Goal: Task Accomplishment & Management: Manage account settings

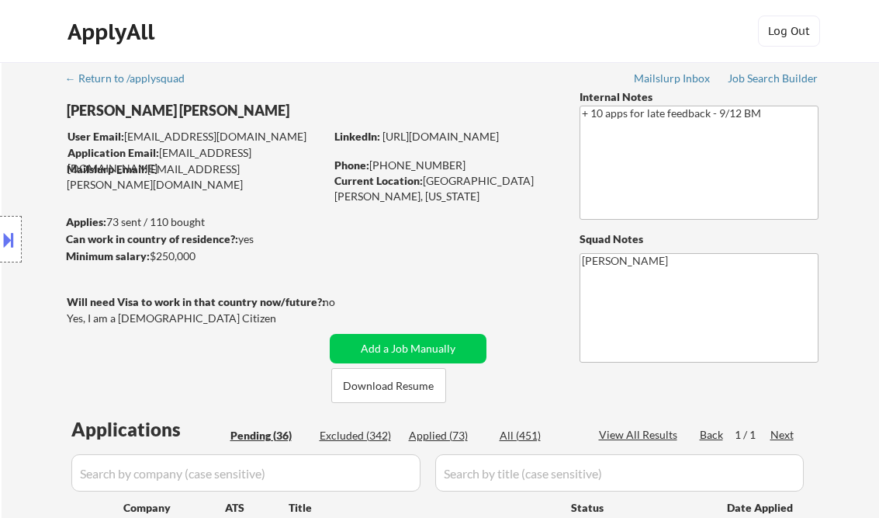
select select ""pending""
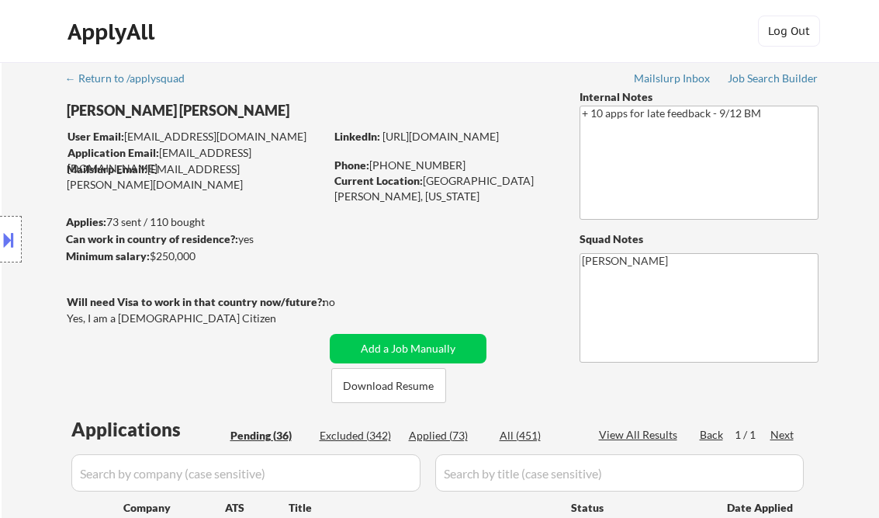
select select ""pending""
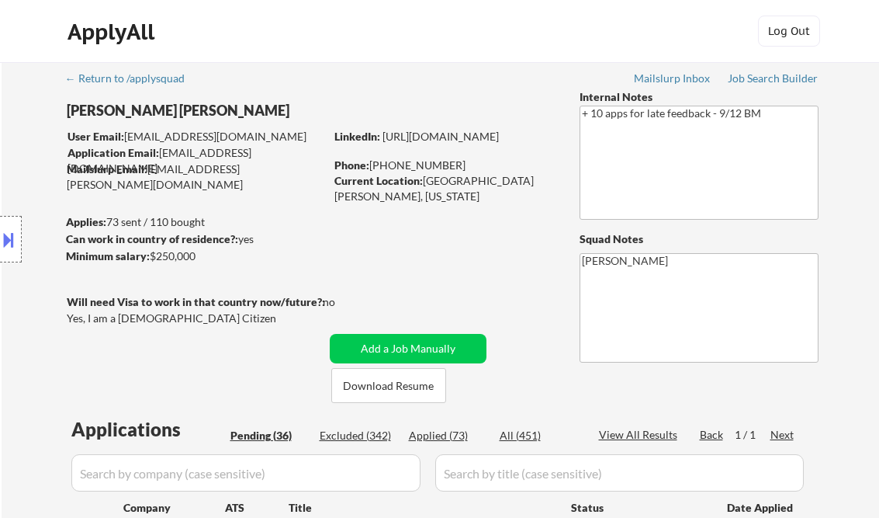
select select ""pending""
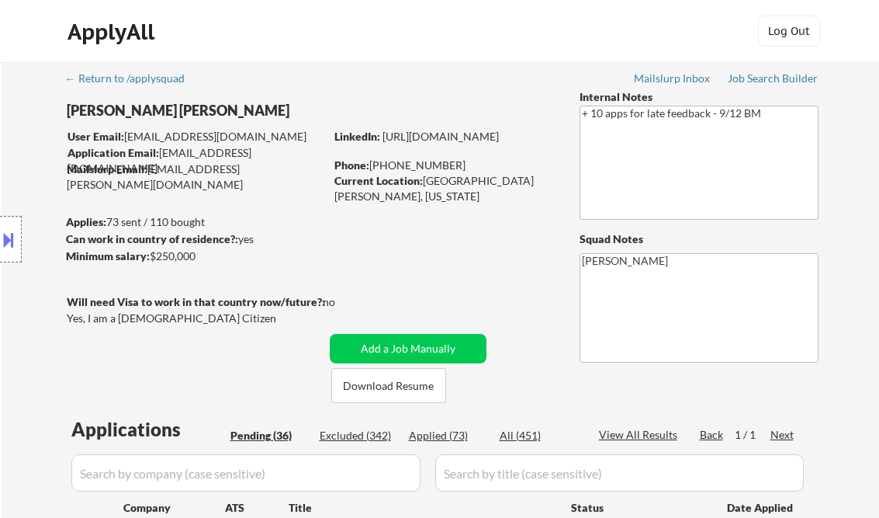
select select ""pending""
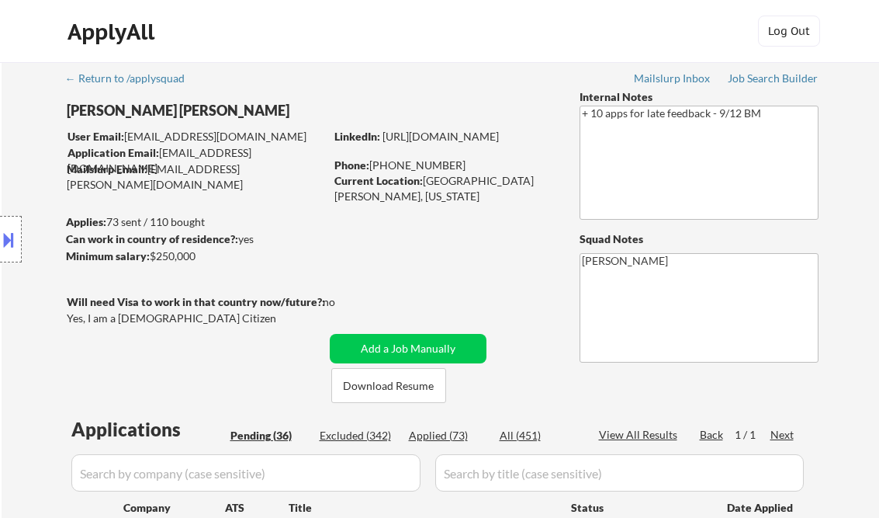
select select ""pending""
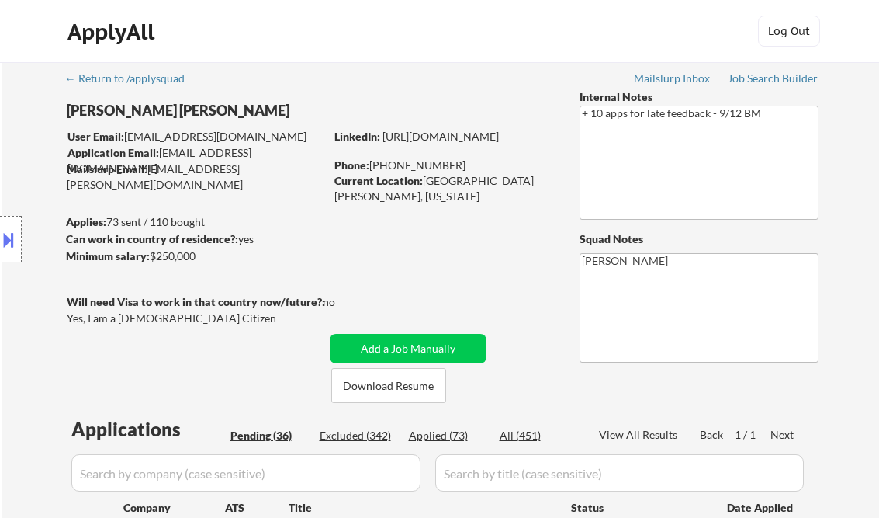
select select ""pending""
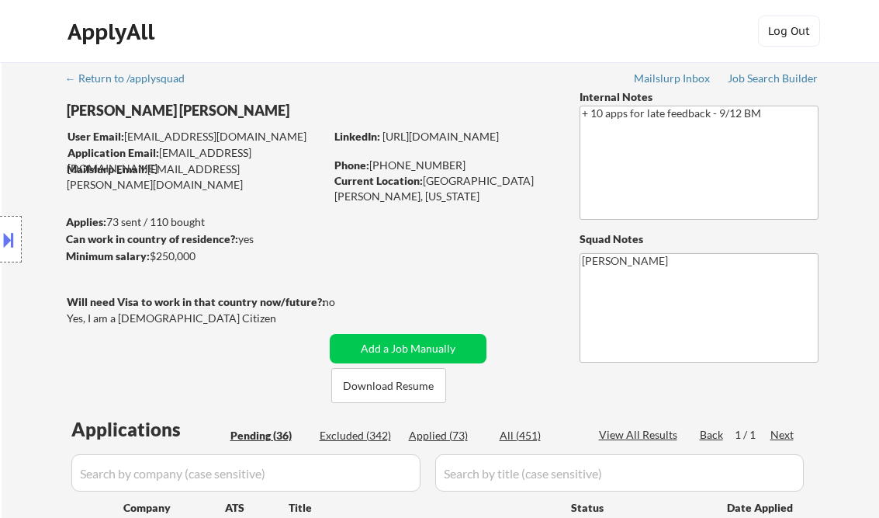
select select ""pending""
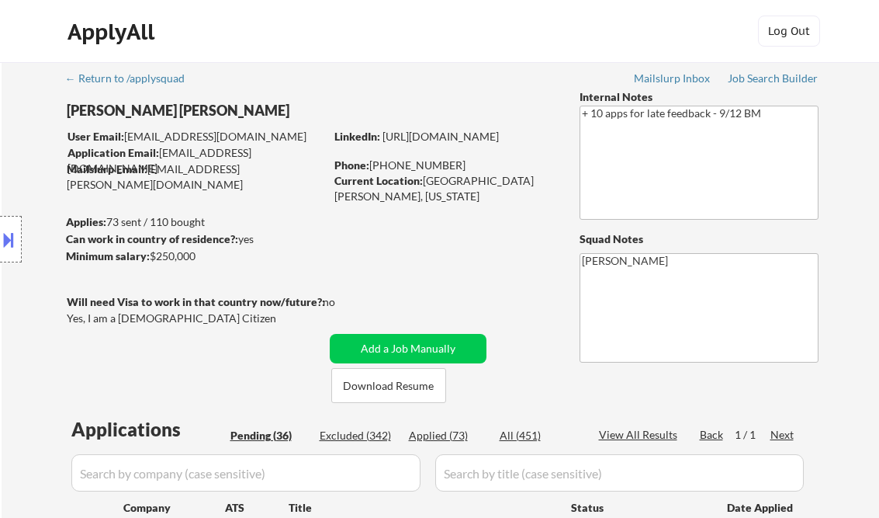
select select ""pending""
click at [774, 84] on div "Job Search Builder" at bounding box center [773, 78] width 91 height 11
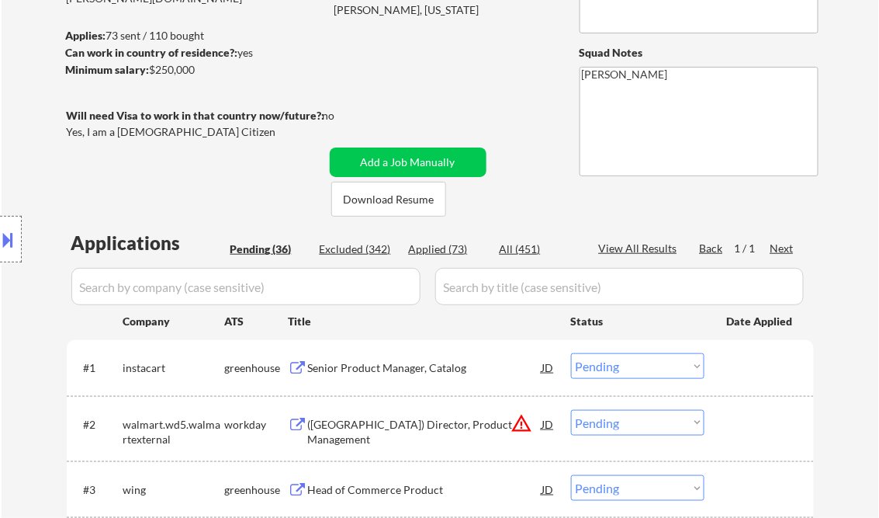
scroll to position [310, 0]
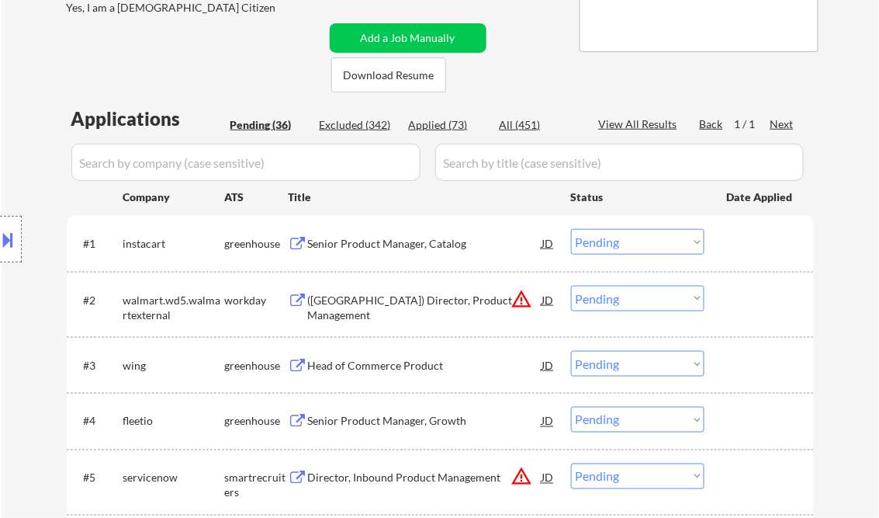
click at [379, 244] on div "Senior Product Manager, Catalog" at bounding box center [425, 244] width 234 height 16
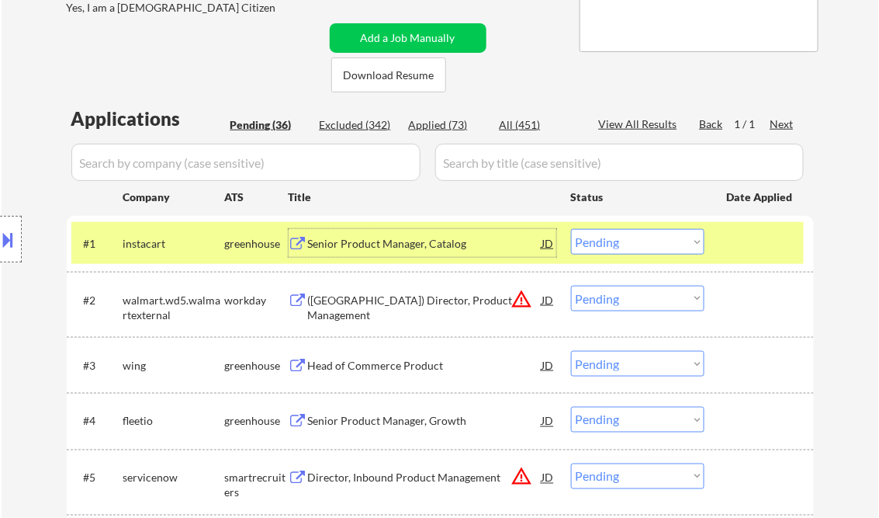
click at [635, 245] on select "Choose an option... Pending Applied Excluded (Questions) Excluded (Expired) Exc…" at bounding box center [637, 242] width 133 height 26
click at [571, 229] on select "Choose an option... Pending Applied Excluded (Questions) Excluded (Expired) Exc…" at bounding box center [637, 242] width 133 height 26
click at [372, 302] on div "([GEOGRAPHIC_DATA]) Director, Product Management" at bounding box center [425, 308] width 234 height 30
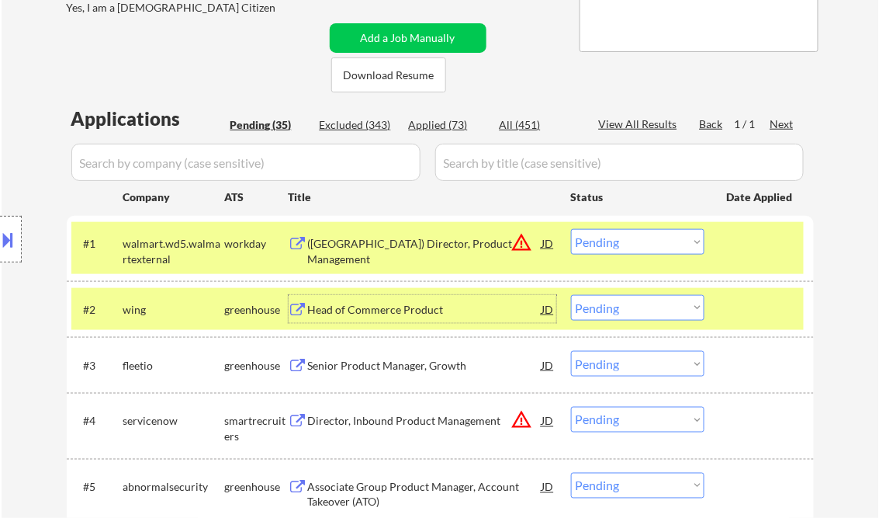
click at [639, 244] on select "Choose an option... Pending Applied Excluded (Questions) Excluded (Expired) Exc…" at bounding box center [637, 242] width 133 height 26
click at [571, 229] on select "Choose an option... Pending Applied Excluded (Questions) Excluded (Expired) Exc…" at bounding box center [637, 242] width 133 height 26
click at [408, 311] on div "Head of Commerce Product" at bounding box center [425, 310] width 234 height 16
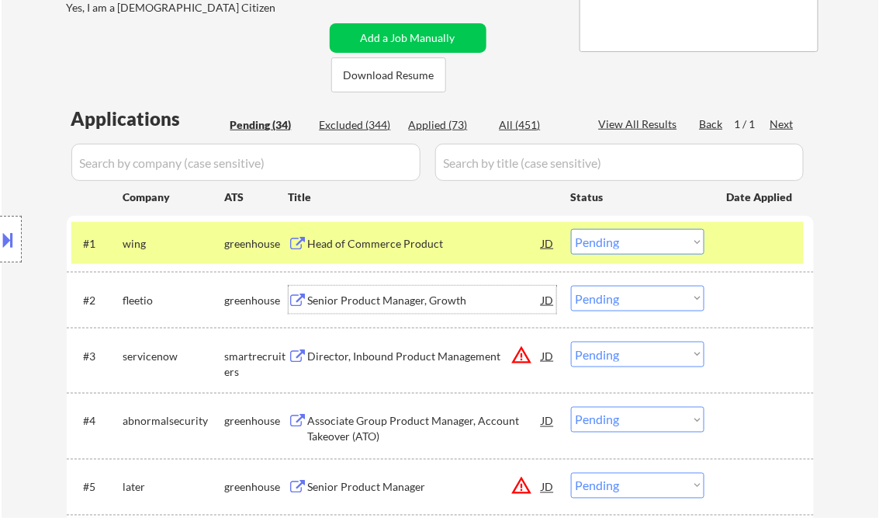
click at [616, 235] on select "Choose an option... Pending Applied Excluded (Questions) Excluded (Expired) Exc…" at bounding box center [637, 242] width 133 height 26
click at [571, 229] on select "Choose an option... Pending Applied Excluded (Questions) Excluded (Expired) Exc…" at bounding box center [637, 242] width 133 height 26
click at [393, 309] on div "Senior Product Manager, Growth" at bounding box center [425, 300] width 234 height 28
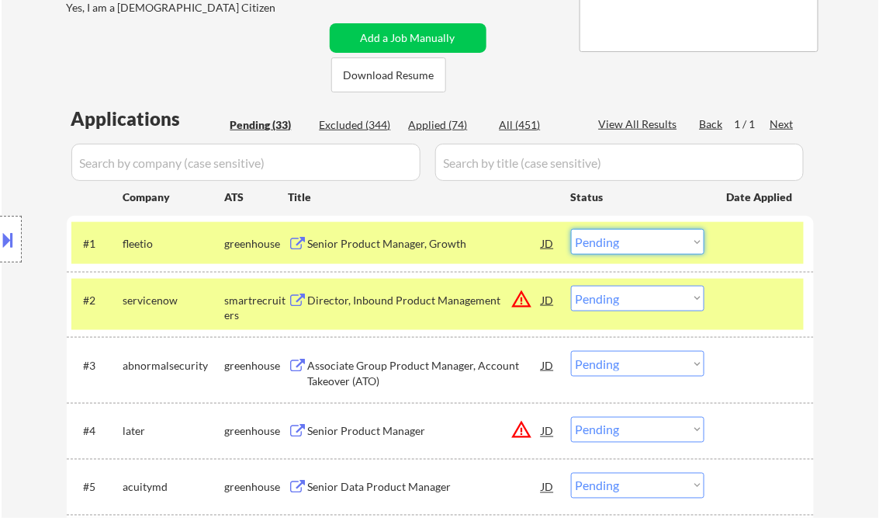
drag, startPoint x: 626, startPoint y: 247, endPoint x: 635, endPoint y: 254, distance: 11.5
click at [626, 247] on select "Choose an option... Pending Applied Excluded (Questions) Excluded (Expired) Exc…" at bounding box center [637, 242] width 133 height 26
click at [571, 229] on select "Choose an option... Pending Applied Excluded (Questions) Excluded (Expired) Exc…" at bounding box center [637, 242] width 133 height 26
click at [396, 304] on div "Director, Inbound Product Management" at bounding box center [425, 301] width 234 height 16
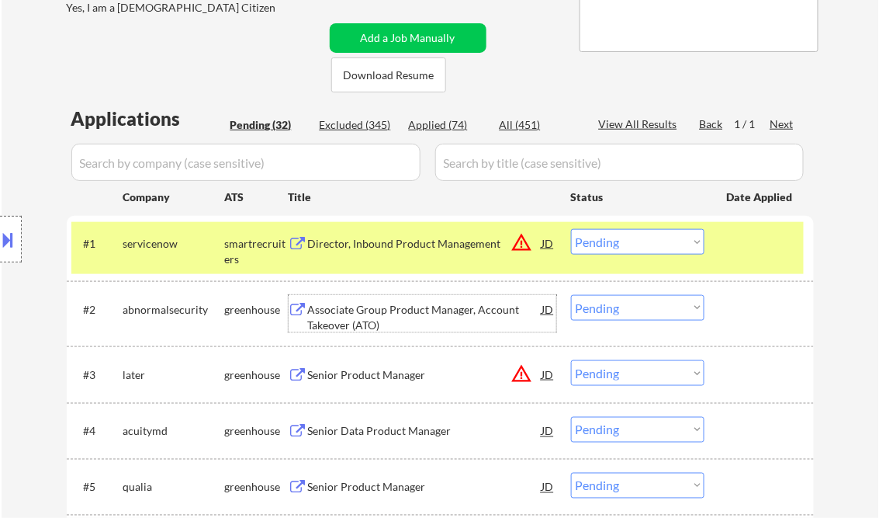
click at [632, 237] on select "Choose an option... Pending Applied Excluded (Questions) Excluded (Expired) Exc…" at bounding box center [637, 242] width 133 height 26
click at [571, 229] on select "Choose an option... Pending Applied Excluded (Questions) Excluded (Expired) Exc…" at bounding box center [637, 242] width 133 height 26
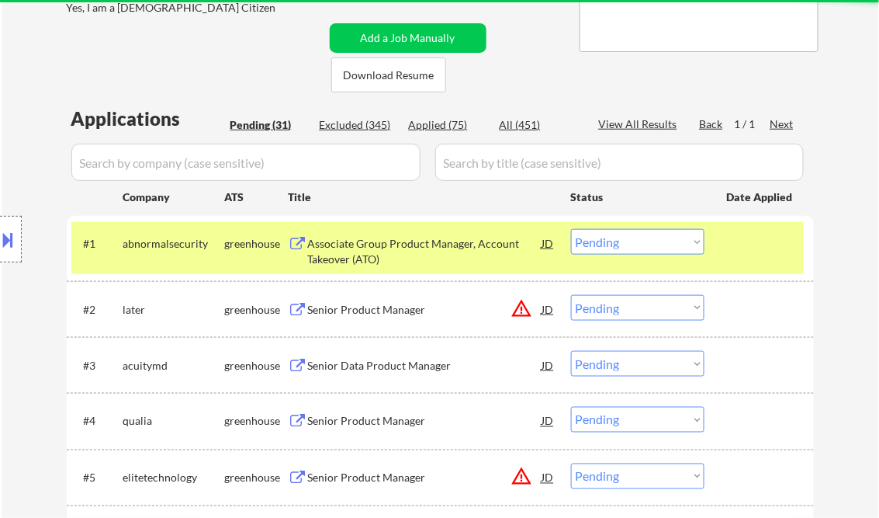
click at [362, 254] on div "Associate Group Product Manager, Account Takeover (ATO)" at bounding box center [425, 251] width 234 height 30
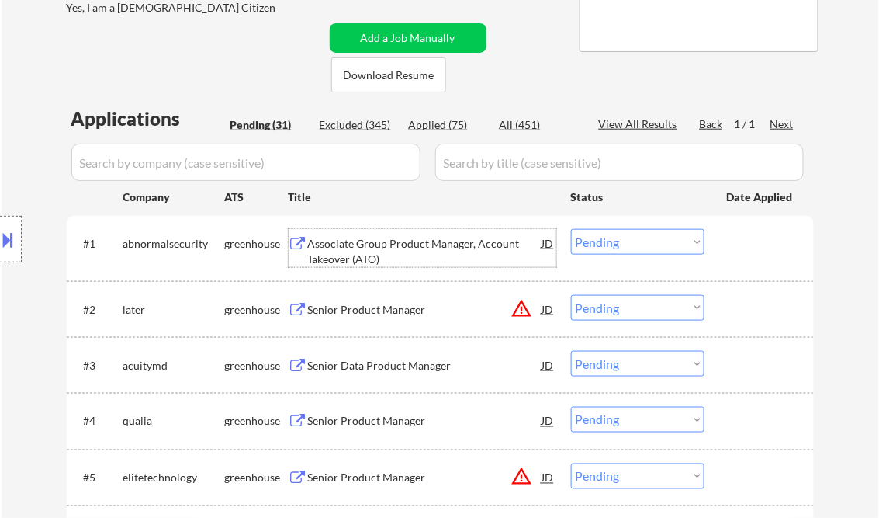
click at [596, 234] on select "Choose an option... Pending Applied Excluded (Questions) Excluded (Expired) Exc…" at bounding box center [637, 242] width 133 height 26
click at [571, 229] on select "Choose an option... Pending Applied Excluded (Questions) Excluded (Expired) Exc…" at bounding box center [637, 242] width 133 height 26
click at [337, 316] on div "Senior Product Manager" at bounding box center [425, 310] width 234 height 16
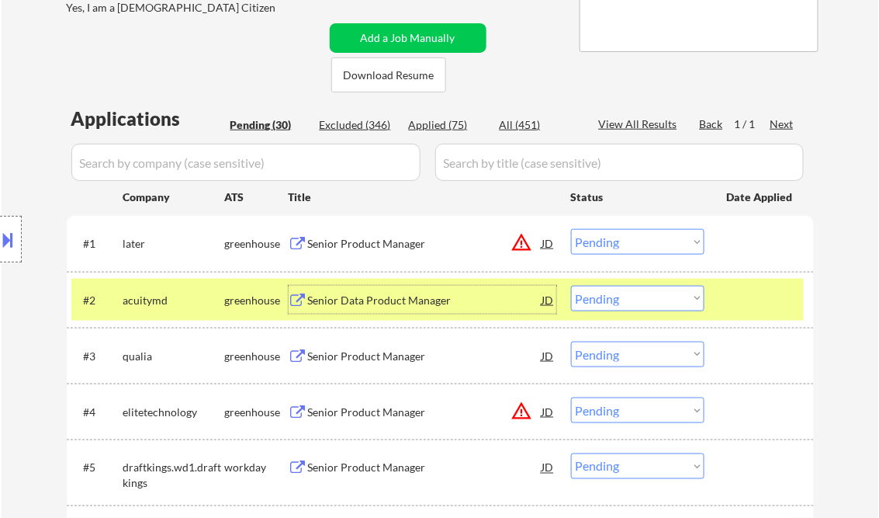
drag, startPoint x: 606, startPoint y: 244, endPoint x: 615, endPoint y: 253, distance: 13.2
click at [607, 244] on select "Choose an option... Pending Applied Excluded (Questions) Excluded (Expired) Exc…" at bounding box center [637, 242] width 133 height 26
click at [571, 229] on select "Choose an option... Pending Applied Excluded (Questions) Excluded (Expired) Exc…" at bounding box center [637, 242] width 133 height 26
click at [373, 302] on div "Senior Data Product Manager" at bounding box center [425, 301] width 234 height 16
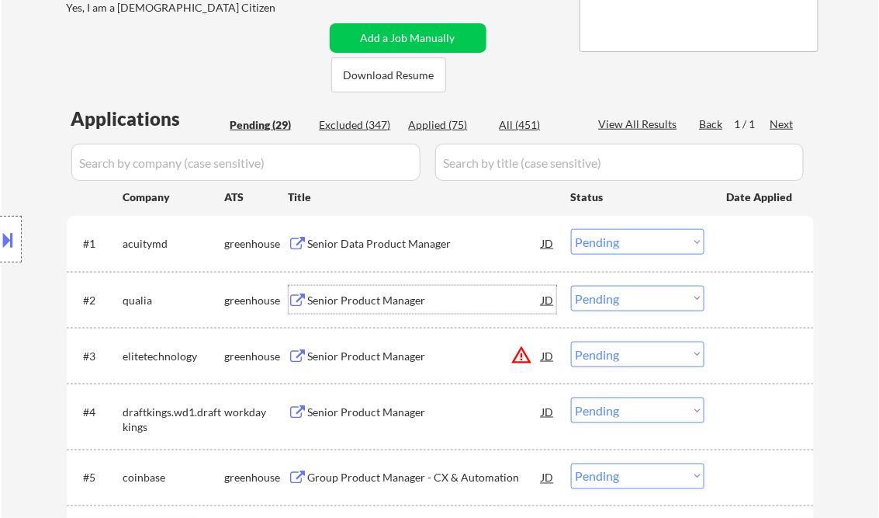
drag, startPoint x: 597, startPoint y: 241, endPoint x: 608, endPoint y: 255, distance: 18.3
click at [597, 241] on select "Choose an option... Pending Applied Excluded (Questions) Excluded (Expired) Exc…" at bounding box center [637, 242] width 133 height 26
click at [571, 229] on select "Choose an option... Pending Applied Excluded (Questions) Excluded (Expired) Exc…" at bounding box center [637, 242] width 133 height 26
click at [376, 299] on div "Senior Product Manager" at bounding box center [425, 301] width 234 height 16
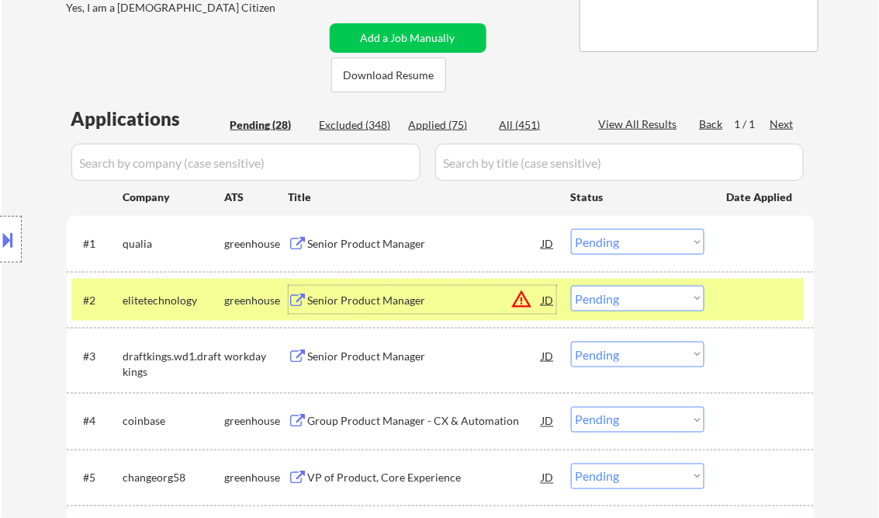
click at [614, 242] on select "Choose an option... Pending Applied Excluded (Questions) Excluded (Expired) Exc…" at bounding box center [637, 242] width 133 height 26
click at [571, 229] on select "Choose an option... Pending Applied Excluded (Questions) Excluded (Expired) Exc…" at bounding box center [637, 242] width 133 height 26
click at [408, 302] on div "Senior Product Manager" at bounding box center [425, 301] width 234 height 16
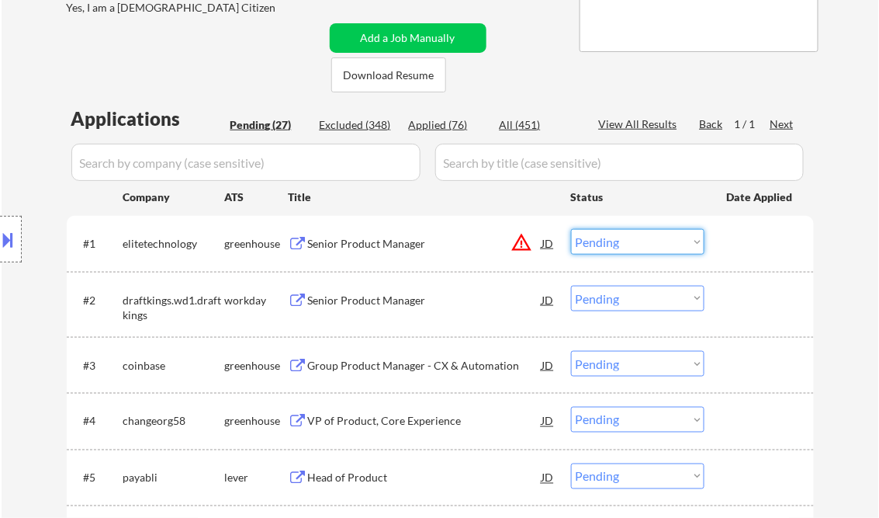
drag, startPoint x: 612, startPoint y: 237, endPoint x: 629, endPoint y: 253, distance: 23.1
click at [612, 237] on select "Choose an option... Pending Applied Excluded (Questions) Excluded (Expired) Exc…" at bounding box center [637, 242] width 133 height 26
click at [571, 229] on select "Choose an option... Pending Applied Excluded (Questions) Excluded (Expired) Exc…" at bounding box center [637, 242] width 133 height 26
click at [416, 303] on div "Senior Product Manager" at bounding box center [425, 301] width 234 height 16
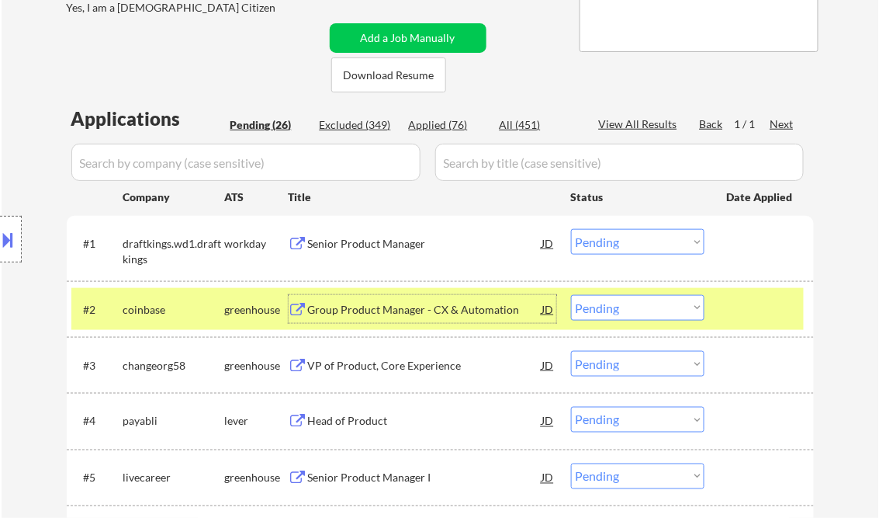
click at [608, 239] on select "Choose an option... Pending Applied Excluded (Questions) Excluded (Expired) Exc…" at bounding box center [637, 242] width 133 height 26
click at [571, 229] on select "Choose an option... Pending Applied Excluded (Questions) Excluded (Expired) Exc…" at bounding box center [637, 242] width 133 height 26
click at [371, 313] on div "Group Product Manager - CX & Automation" at bounding box center [425, 310] width 234 height 16
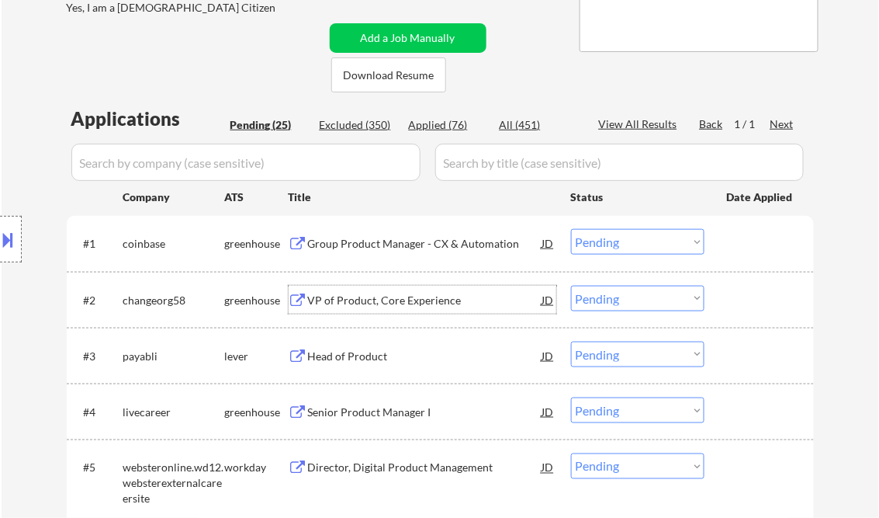
click at [621, 239] on select "Choose an option... Pending Applied Excluded (Questions) Excluded (Expired) Exc…" at bounding box center [637, 242] width 133 height 26
click at [571, 229] on select "Choose an option... Pending Applied Excluded (Questions) Excluded (Expired) Exc…" at bounding box center [637, 242] width 133 height 26
click at [362, 303] on div "VP of Product, Core Experience" at bounding box center [425, 301] width 234 height 16
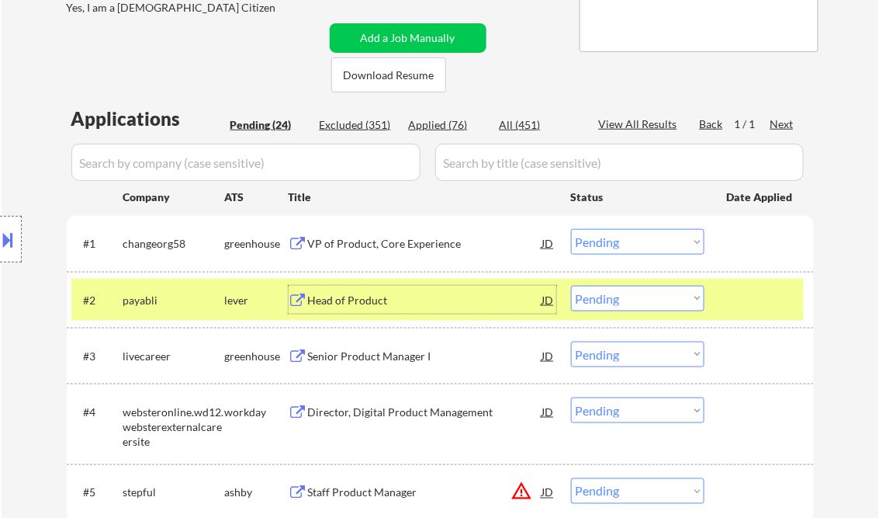
drag, startPoint x: 648, startPoint y: 236, endPoint x: 665, endPoint y: 254, distance: 25.3
click at [648, 236] on select "Choose an option... Pending Applied Excluded (Questions) Excluded (Expired) Exc…" at bounding box center [637, 242] width 133 height 26
click at [571, 229] on select "Choose an option... Pending Applied Excluded (Questions) Excluded (Expired) Exc…" at bounding box center [637, 242] width 133 height 26
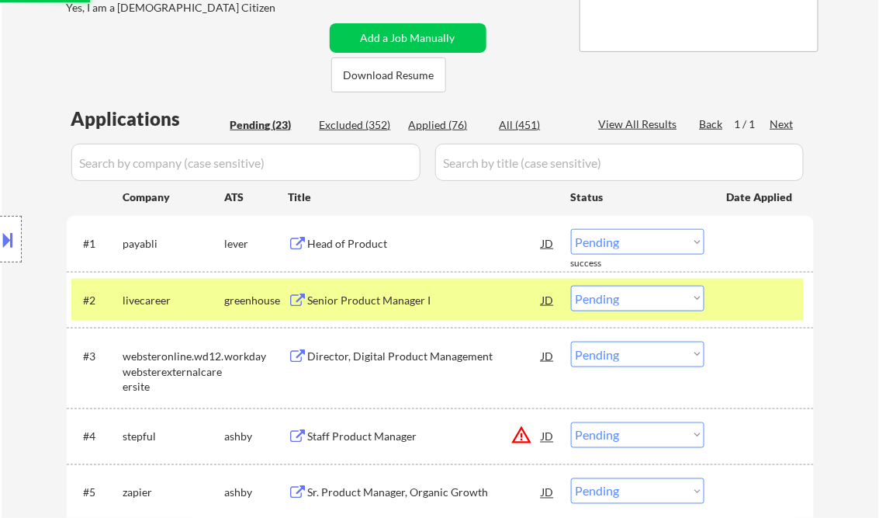
click at [366, 249] on div "Head of Product" at bounding box center [425, 244] width 234 height 16
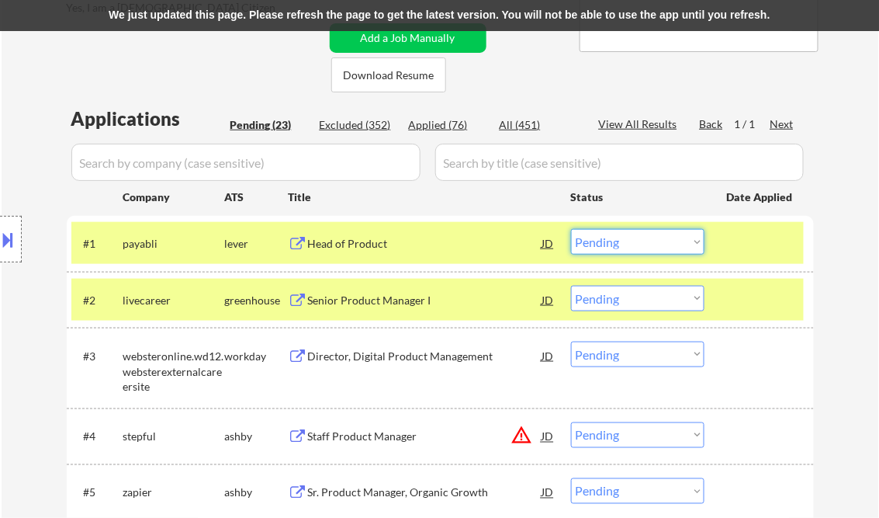
click at [639, 241] on select "Choose an option... Pending Applied Excluded (Questions) Excluded (Expired) Exc…" at bounding box center [637, 242] width 133 height 26
select select ""excluded__bad_match_""
click at [571, 229] on select "Choose an option... Pending Applied Excluded (Questions) Excluded (Expired) Exc…" at bounding box center [637, 242] width 133 height 26
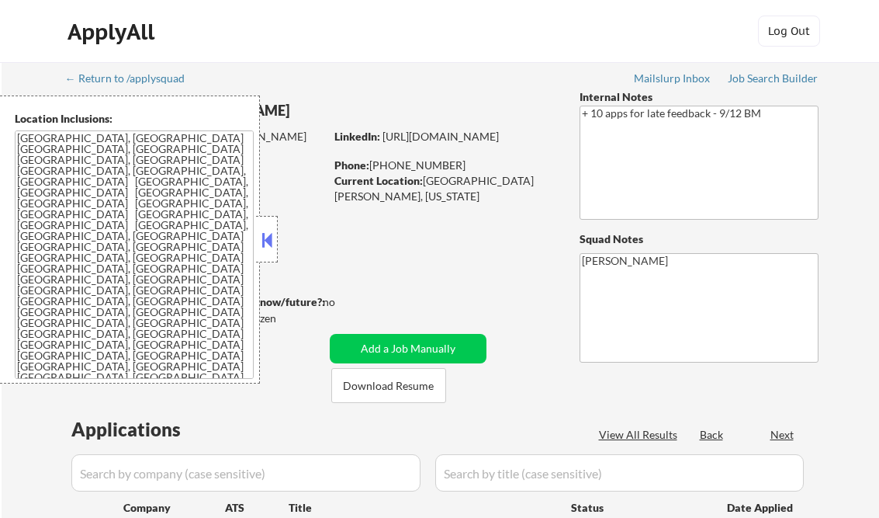
select select ""applied""
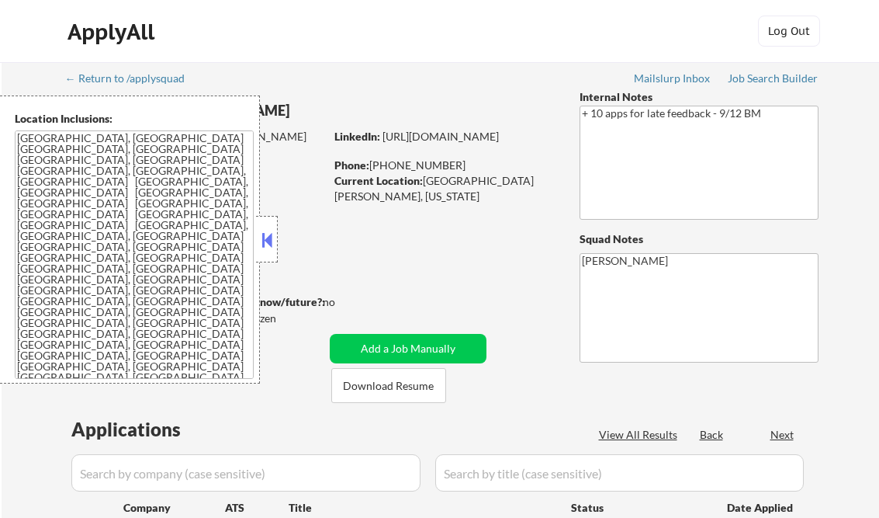
select select ""applied""
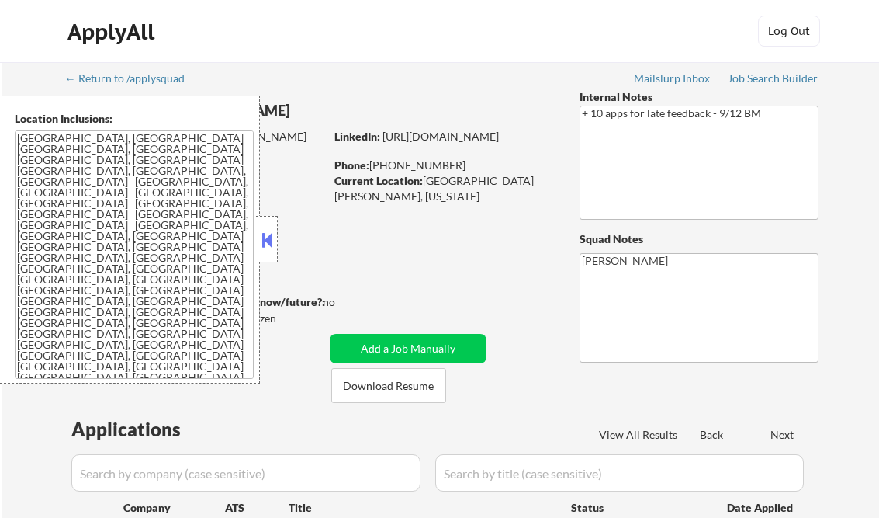
select select ""applied""
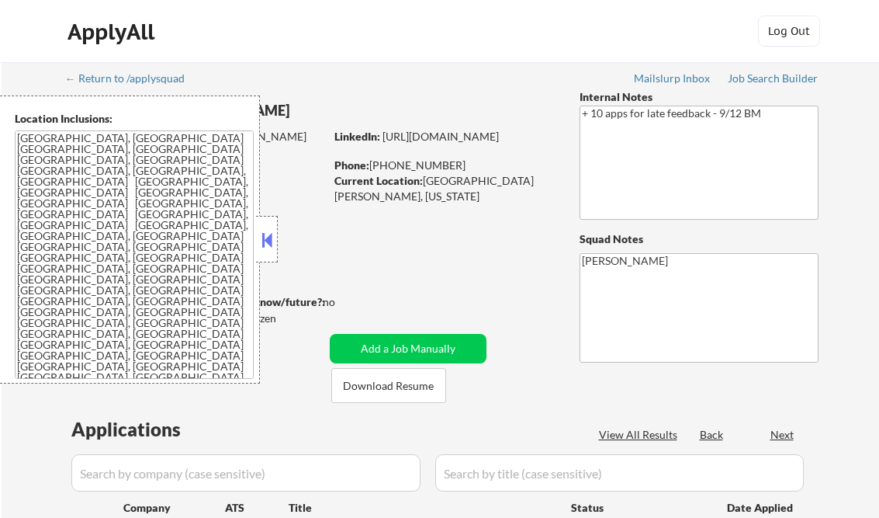
select select ""applied""
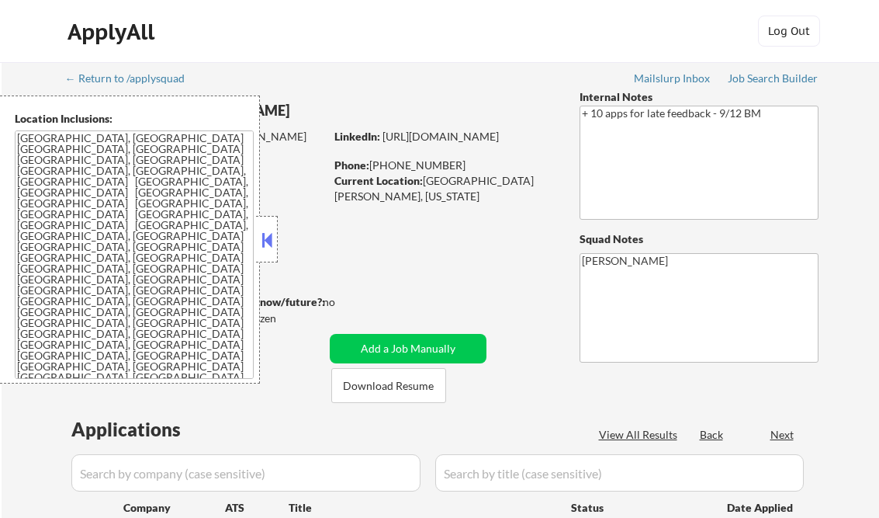
select select ""applied""
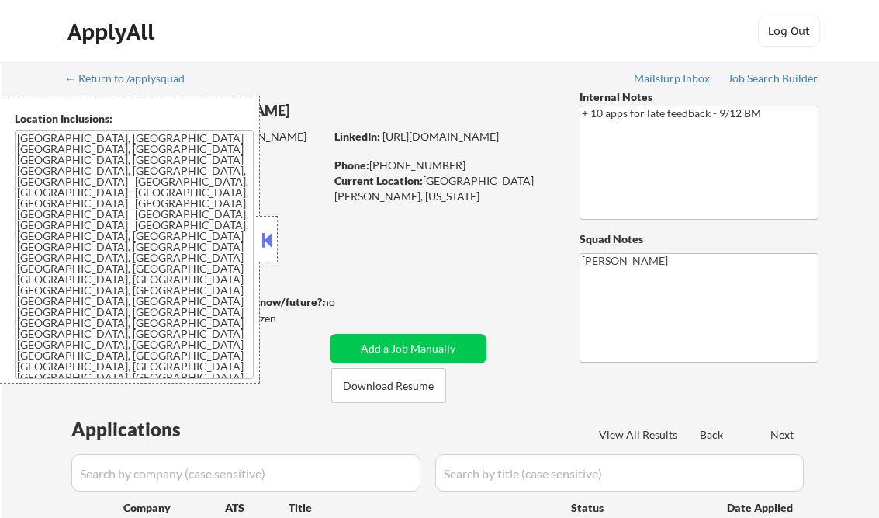
select select ""applied""
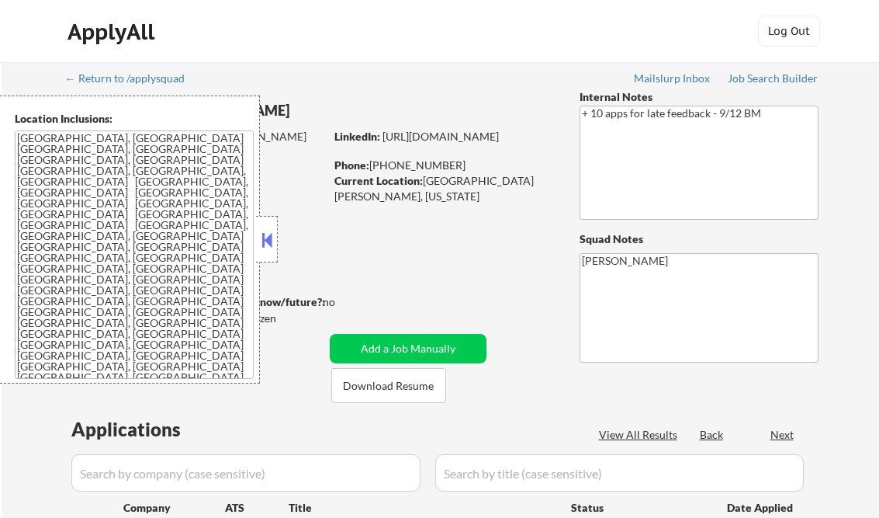
select select ""applied""
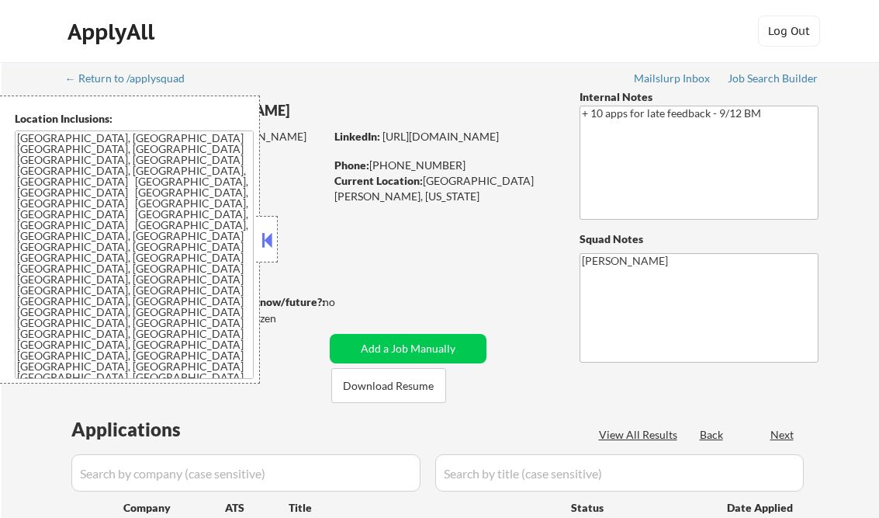
select select ""applied""
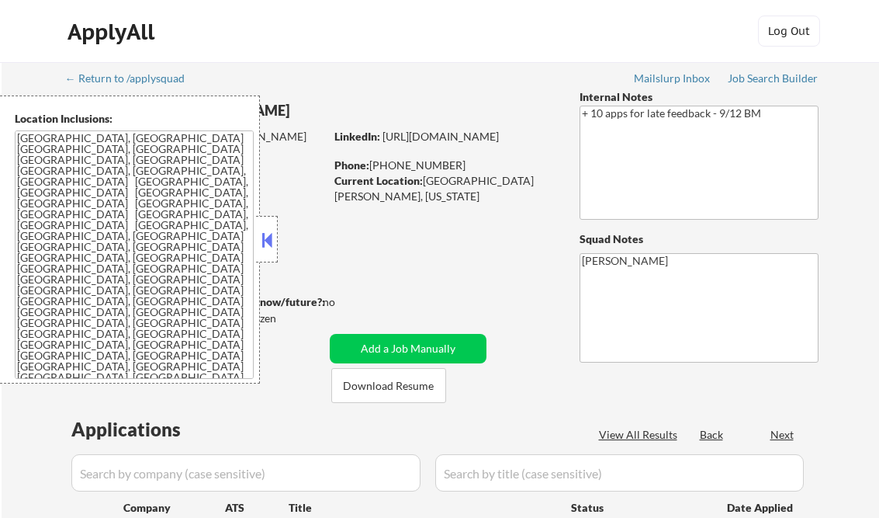
select select ""applied""
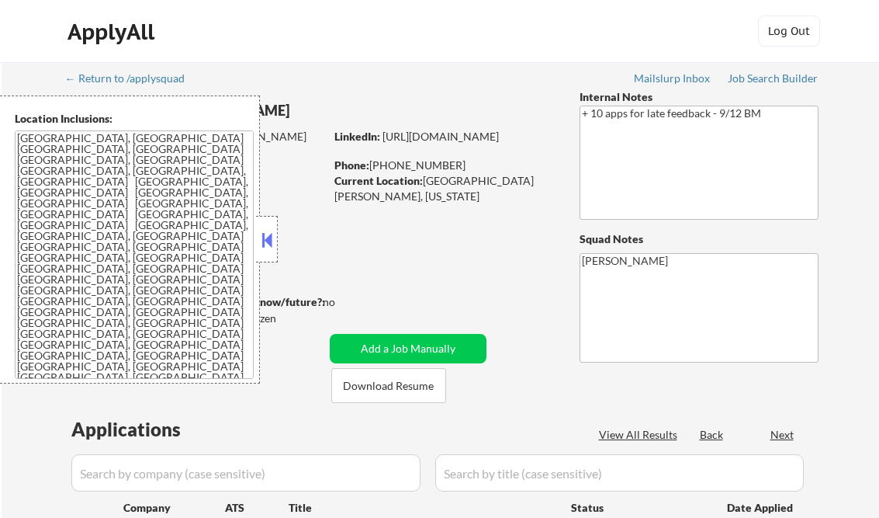
select select ""applied""
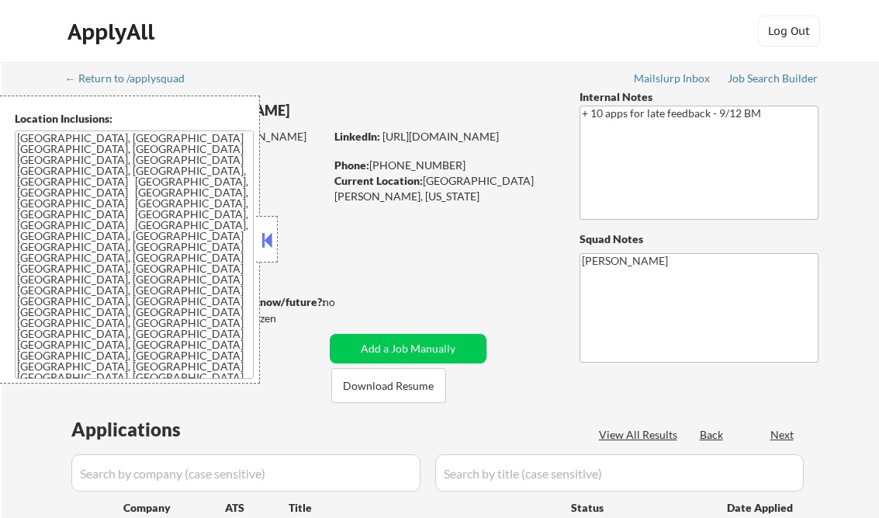
select select ""applied""
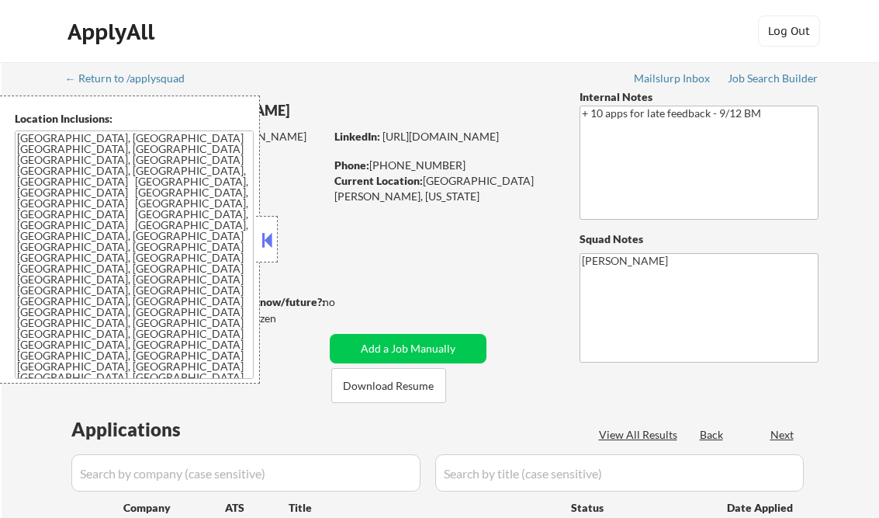
select select ""applied""
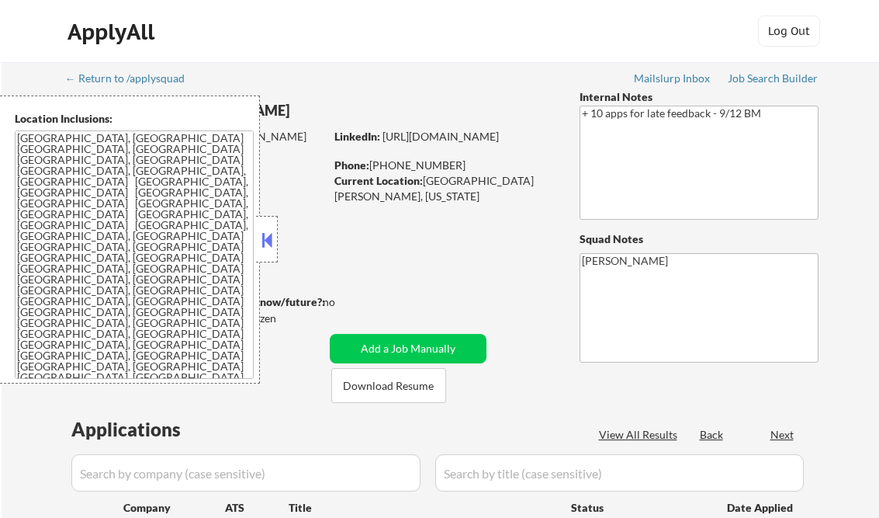
select select ""applied""
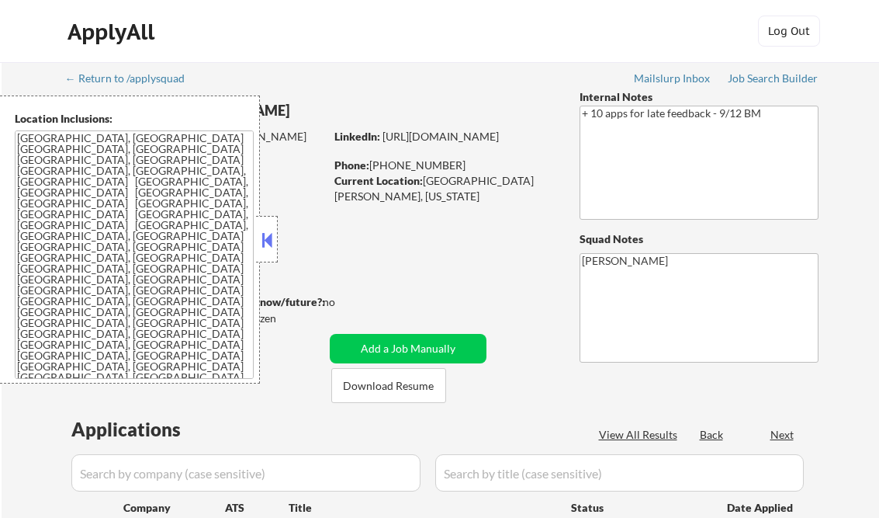
select select ""applied""
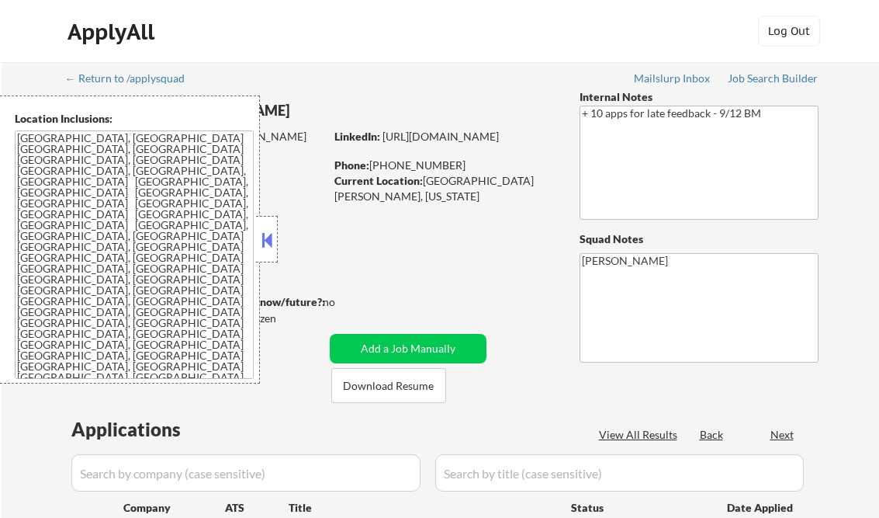
select select ""applied""
select select ""excluded__expired_""
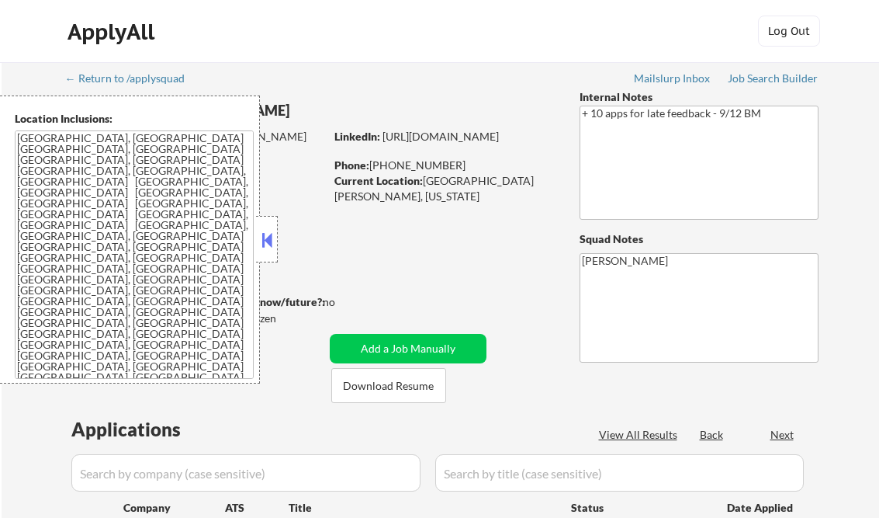
select select ""excluded""
select select ""excluded__expired_""
select select ""pending""
select select ""excluded__salary_""
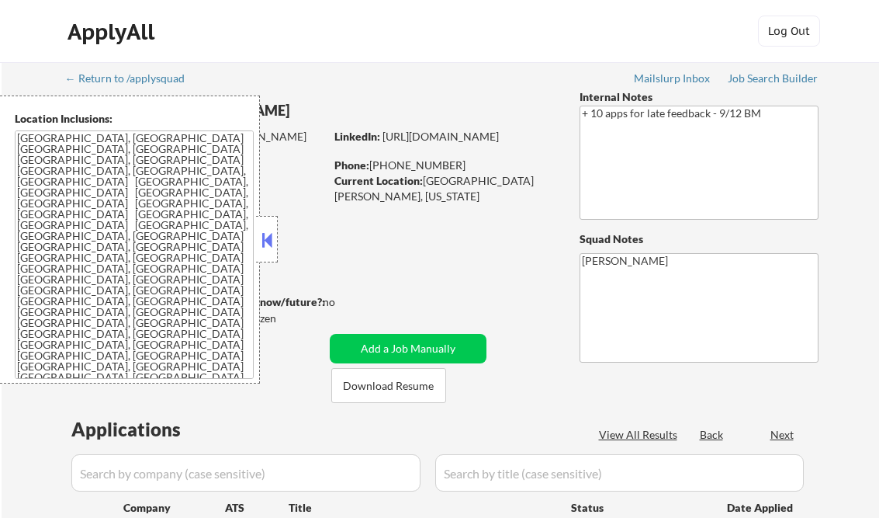
select select ""excluded__expired_""
select select ""excluded__salary_""
select select ""pending""
select select ""excluded__expired_""
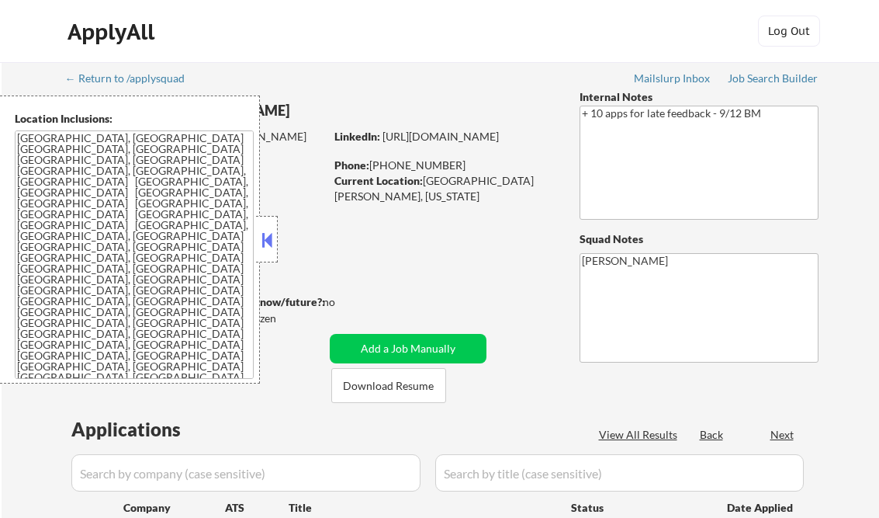
select select ""excluded__expired_""
select select ""excluded__salary_""
select select ""excluded__expired_""
select select ""excluded__salary_""
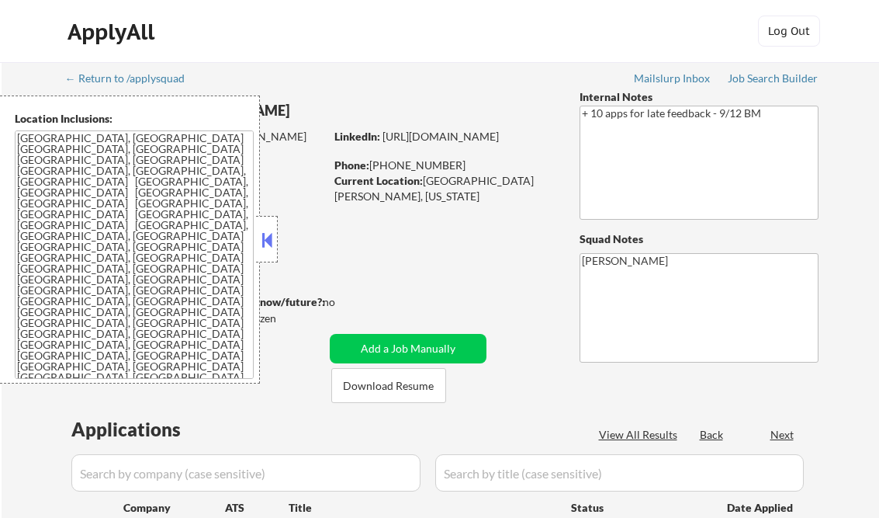
select select ""excluded""
select select ""pending""
select select ""excluded__salary_""
select select ""excluded__other_""
select select ""excluded__salary_""
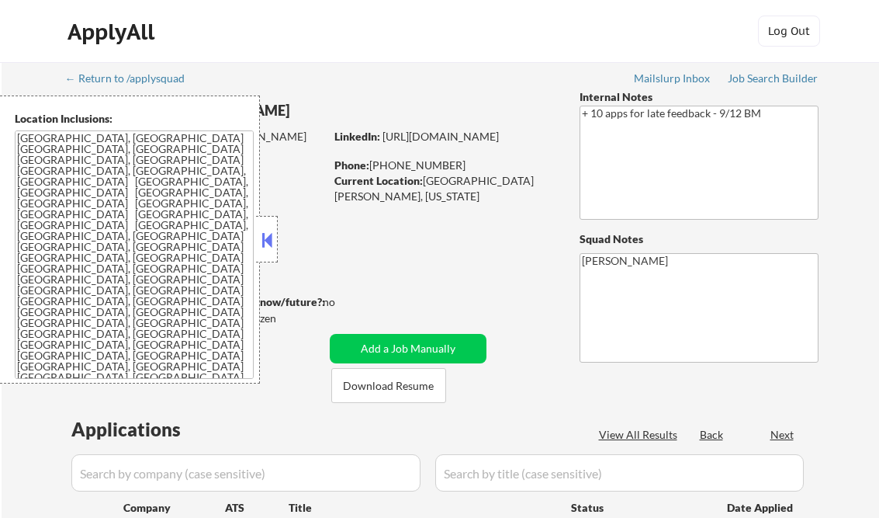
select select ""excluded__salary_""
select select ""pending""
select select ""excluded""
select select ""pending""
select select ""excluded__expired_""
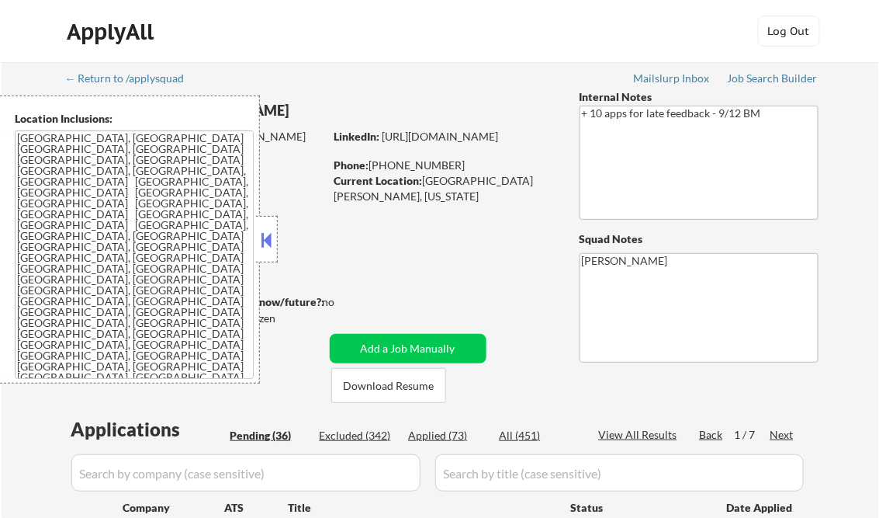
select select ""pending""
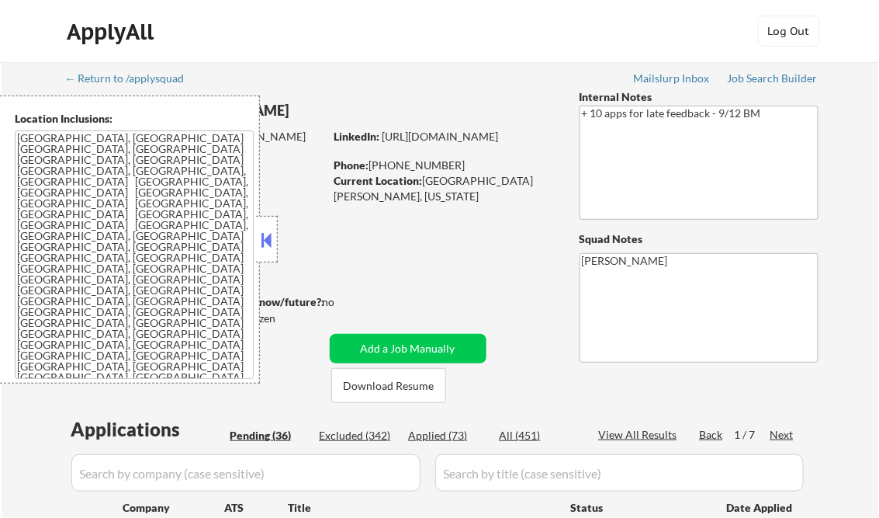
select select ""pending""
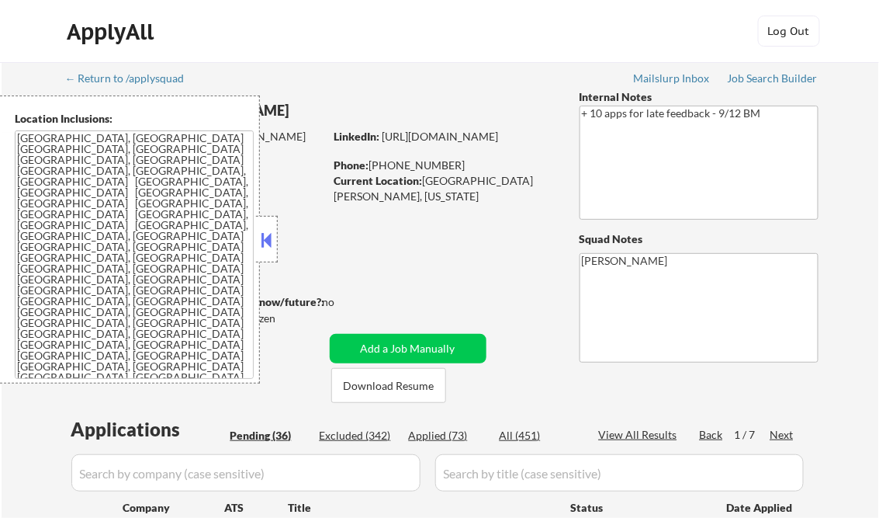
select select ""pending""
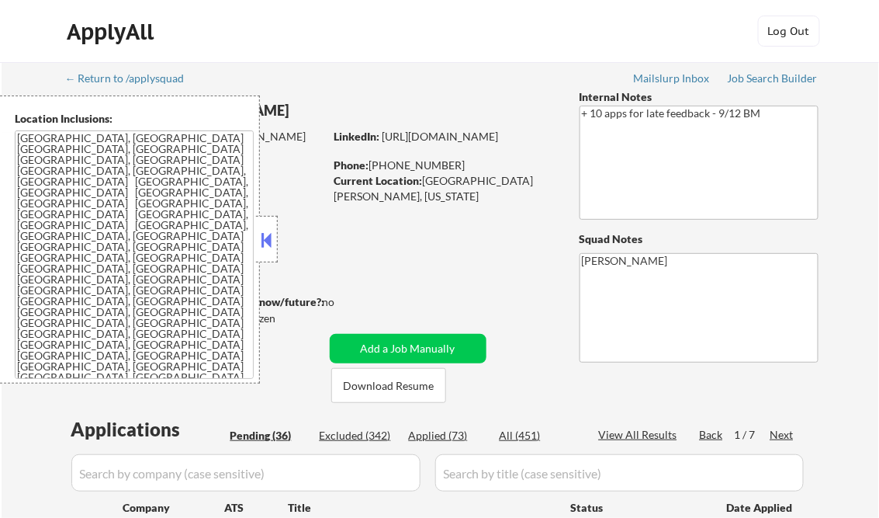
select select ""pending""
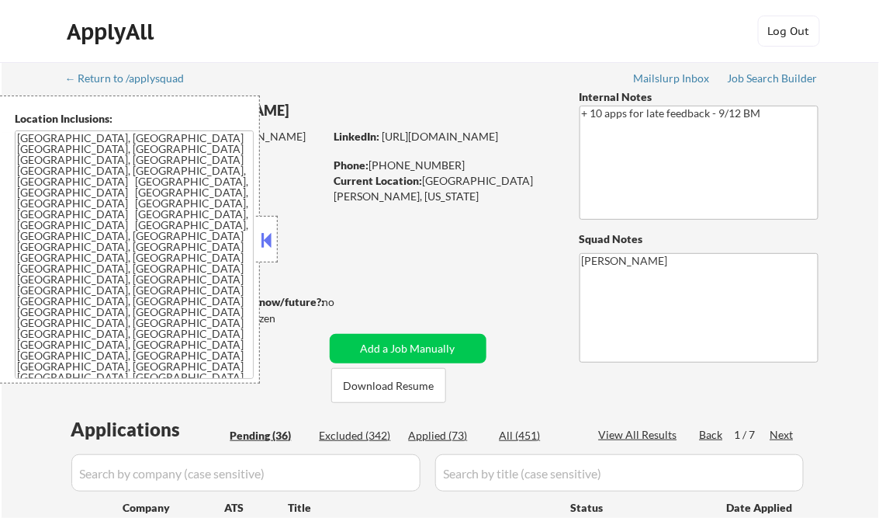
select select ""pending""
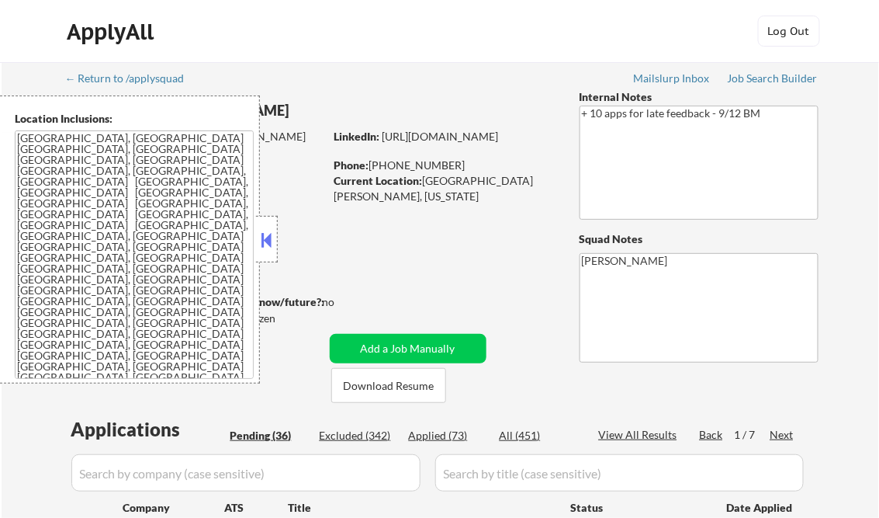
select select ""pending""
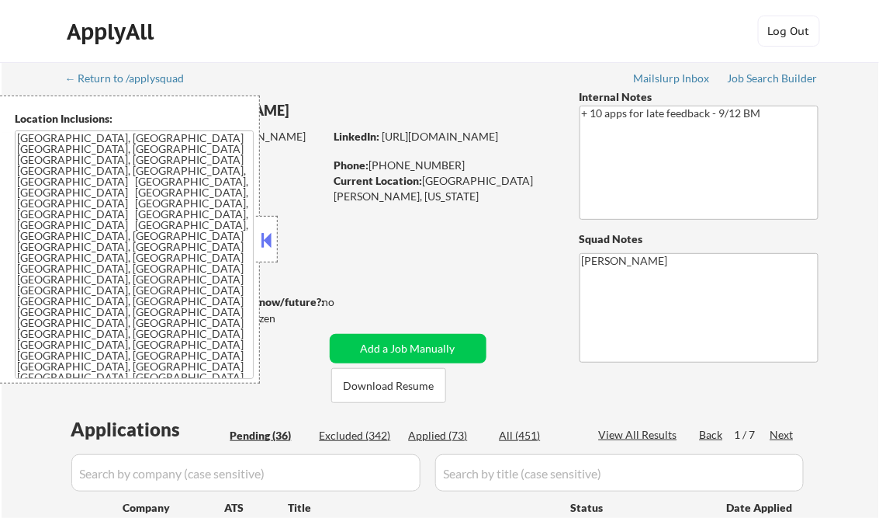
select select ""pending""
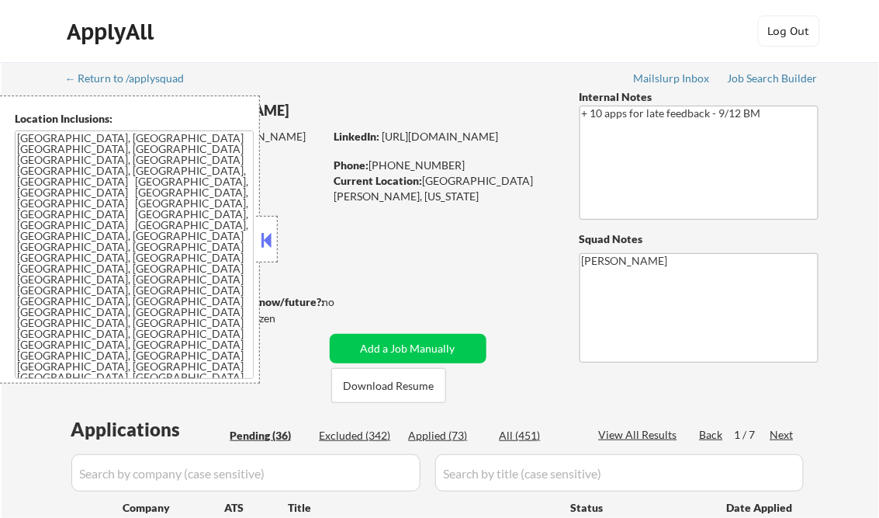
select select ""pending""
click at [273, 243] on button at bounding box center [266, 239] width 17 height 23
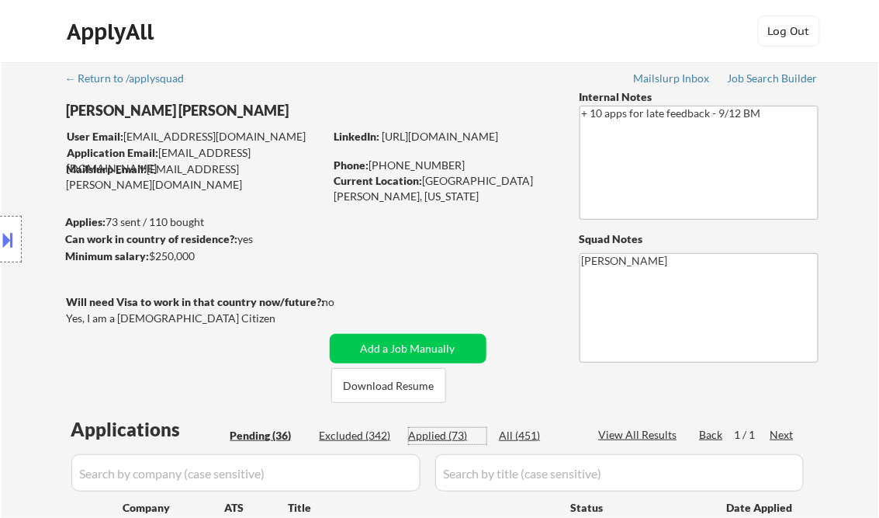
click at [450, 435] on div "Applied (73)" at bounding box center [448, 436] width 78 height 16
select select ""applied""
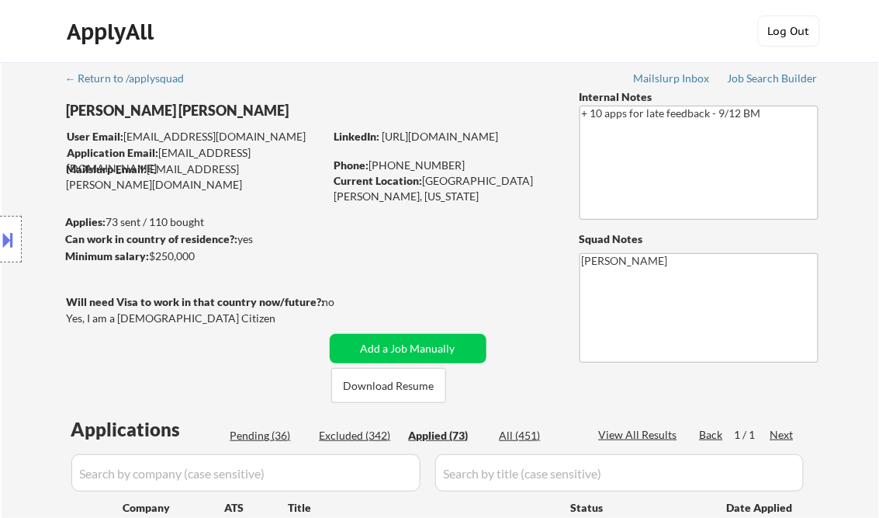
select select ""applied""
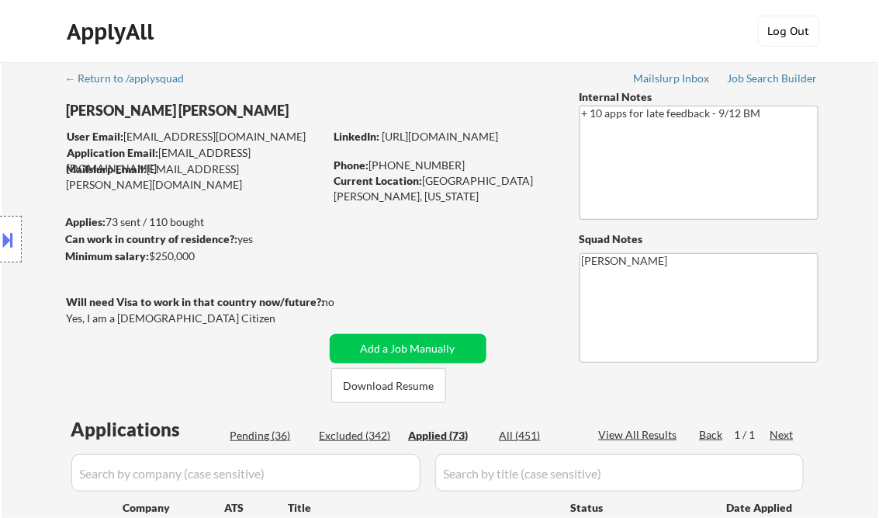
select select ""applied""
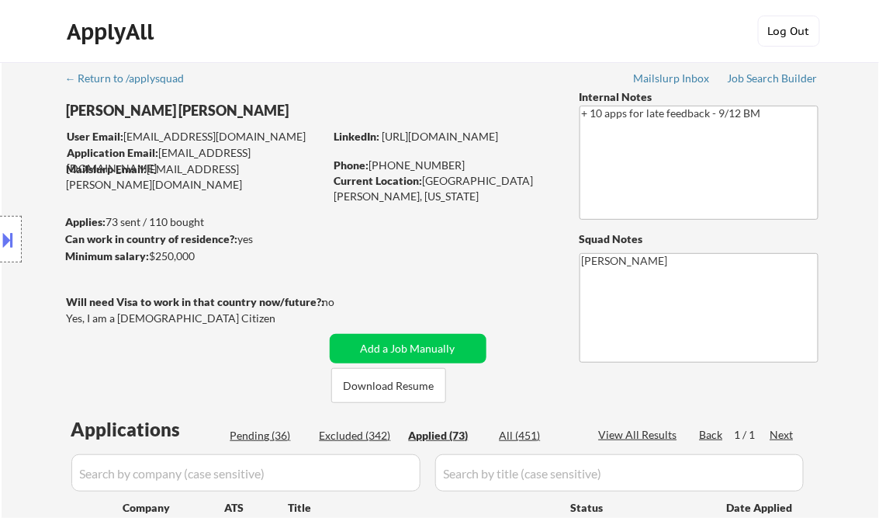
select select ""applied""
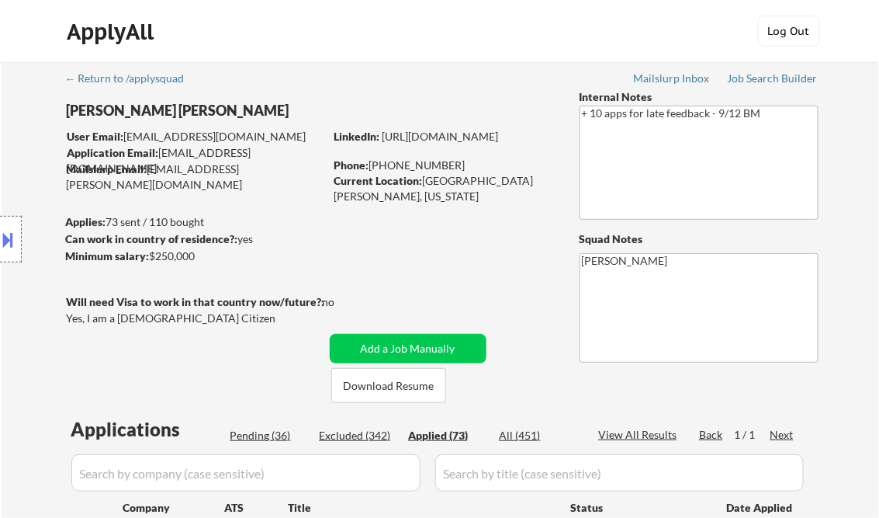
select select ""applied""
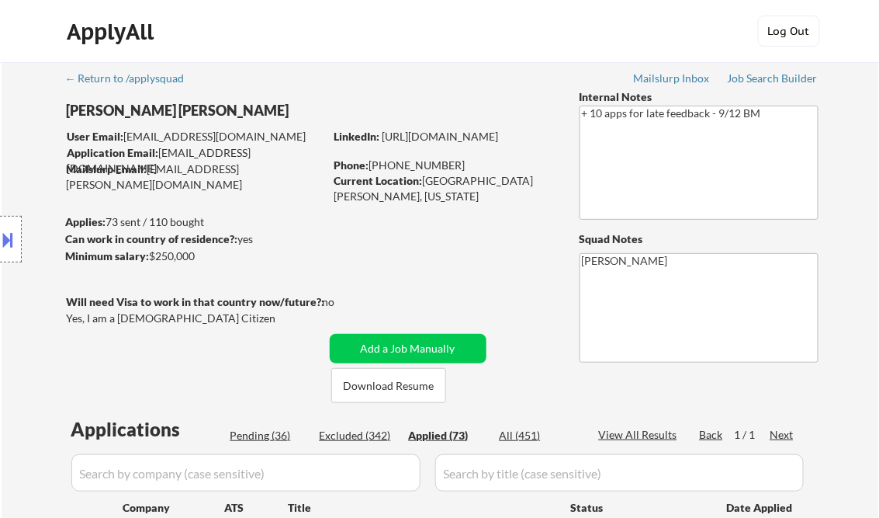
select select ""applied""
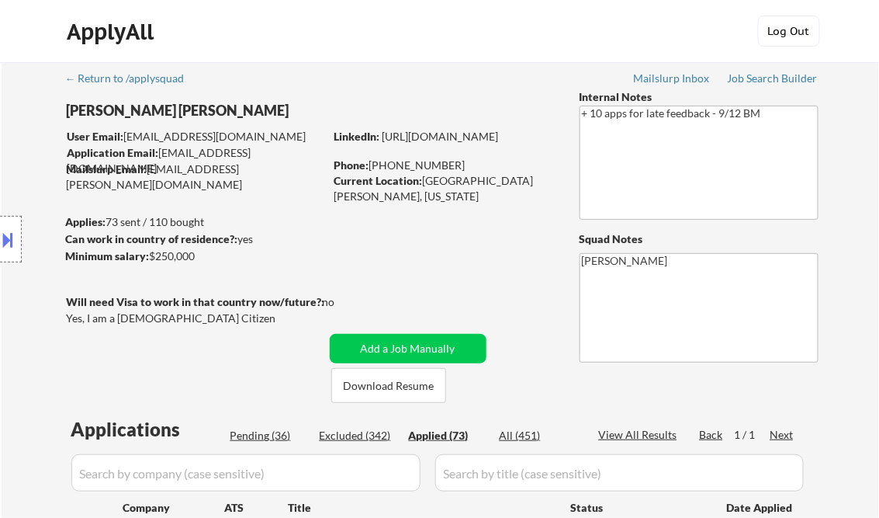
select select ""applied""
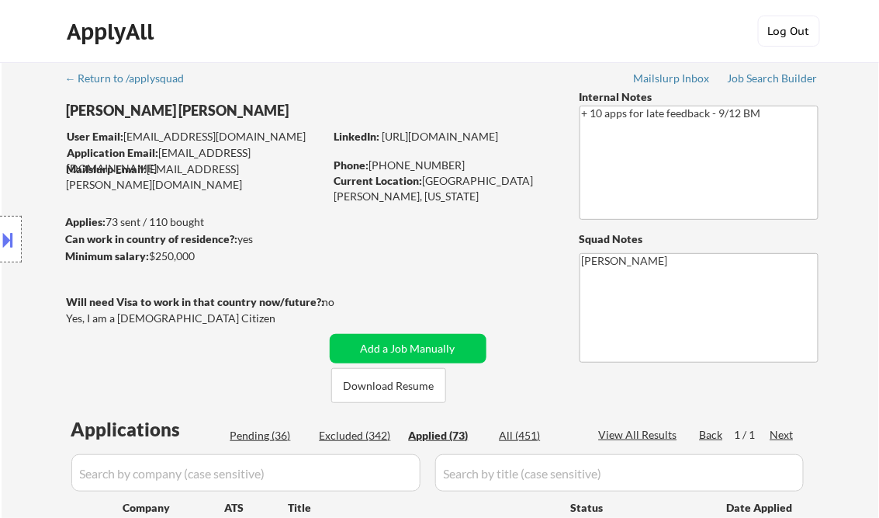
select select ""applied""
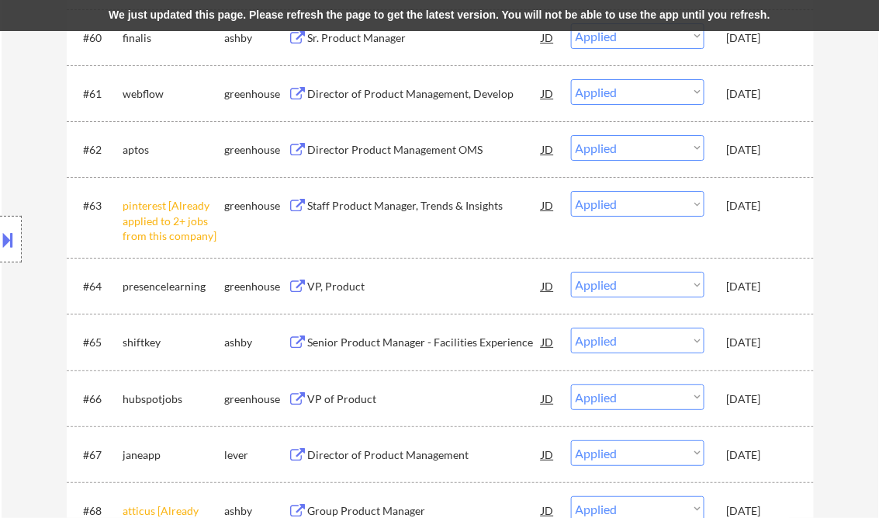
scroll to position [538, 0]
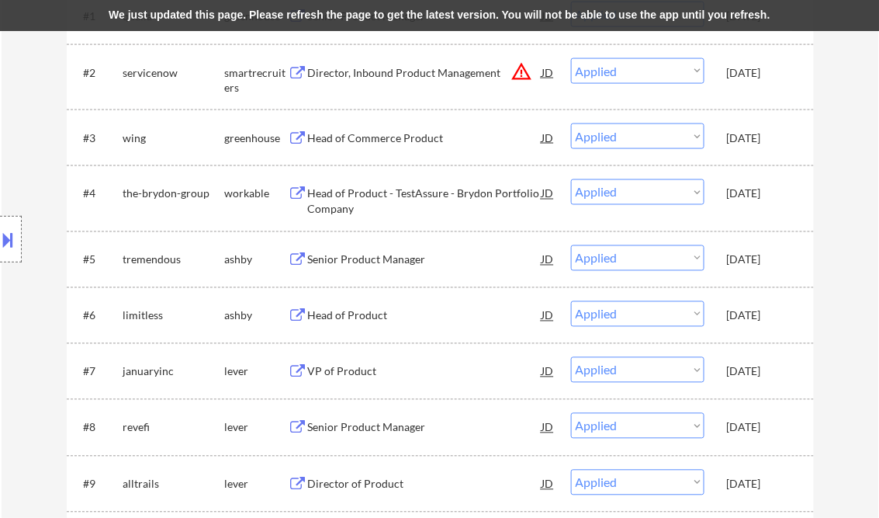
select select ""applied""
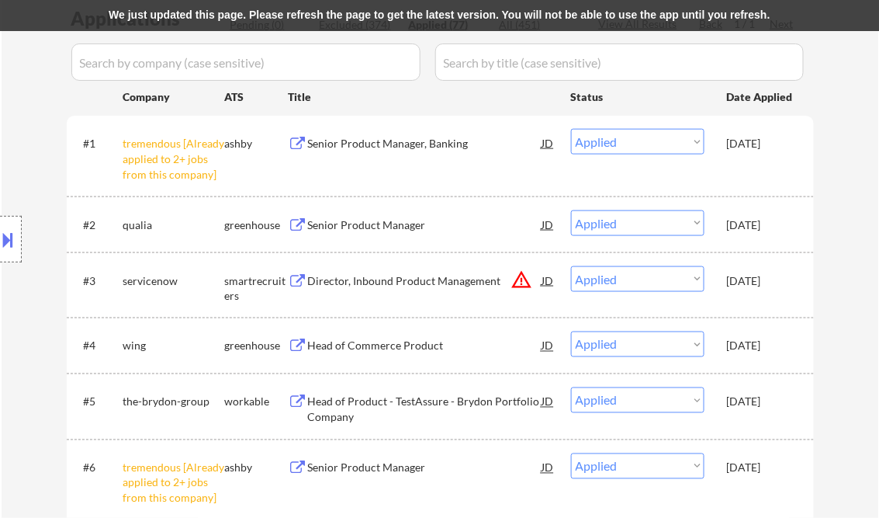
scroll to position [414, 0]
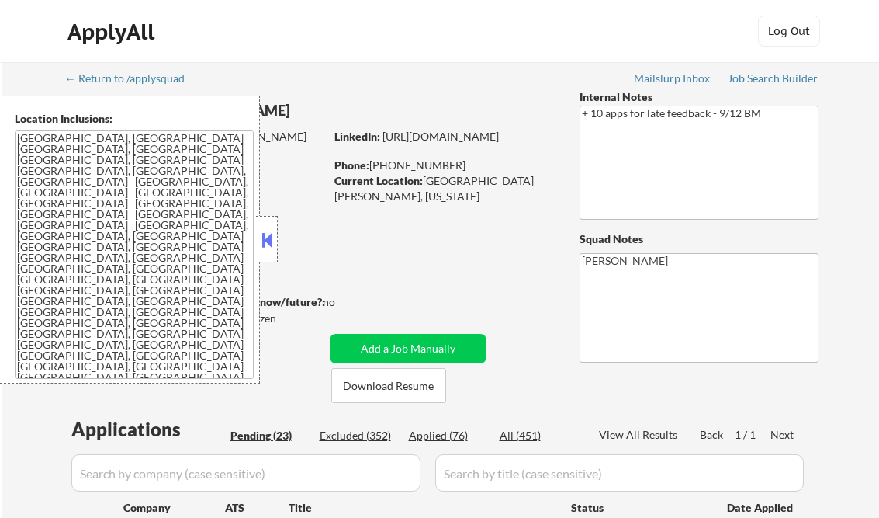
select select ""pending""
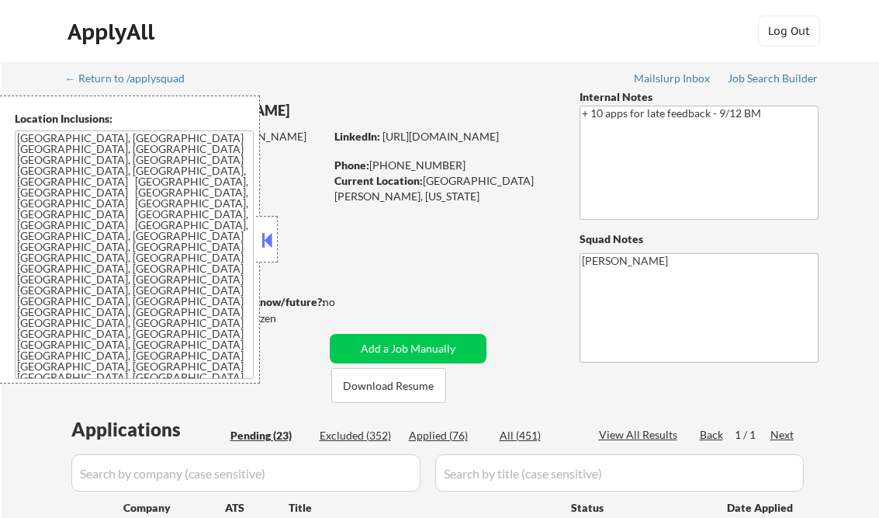
select select ""pending""
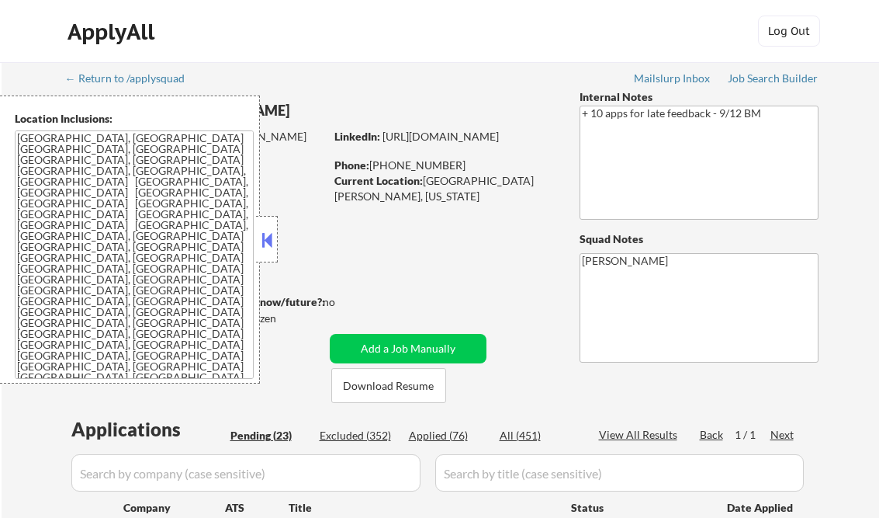
select select ""pending""
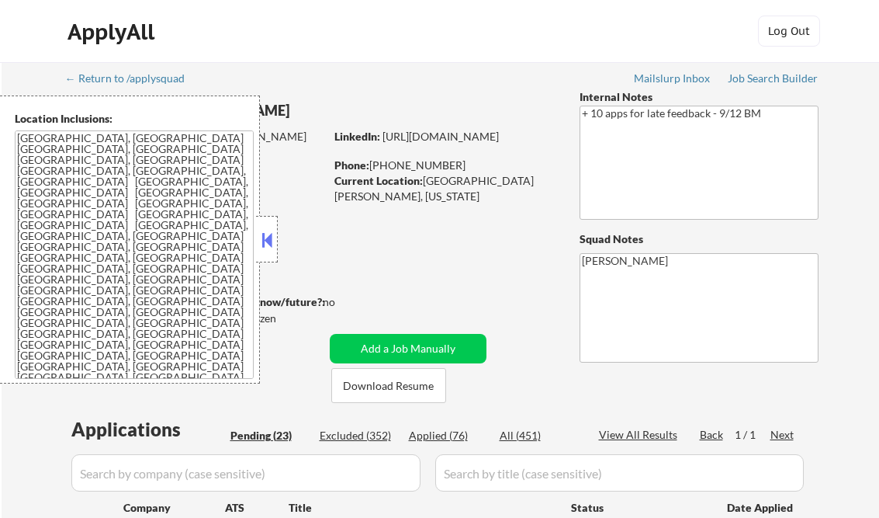
select select ""pending""
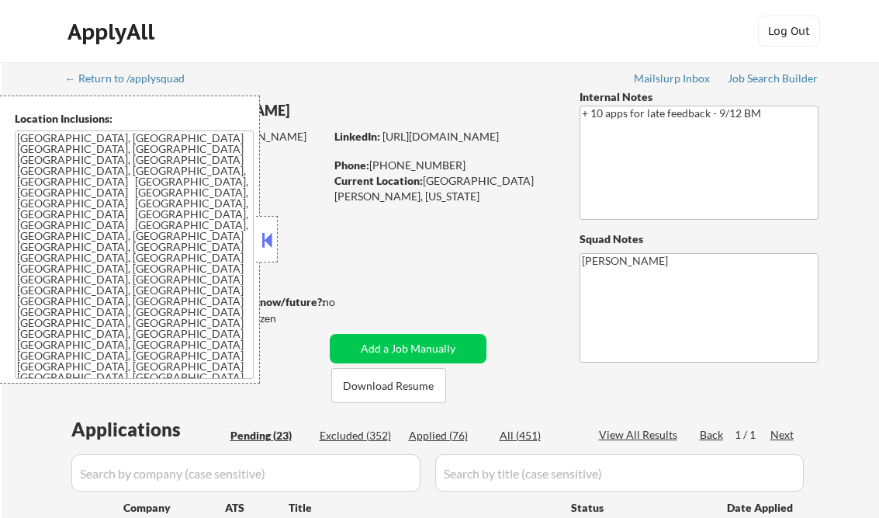
select select ""pending""
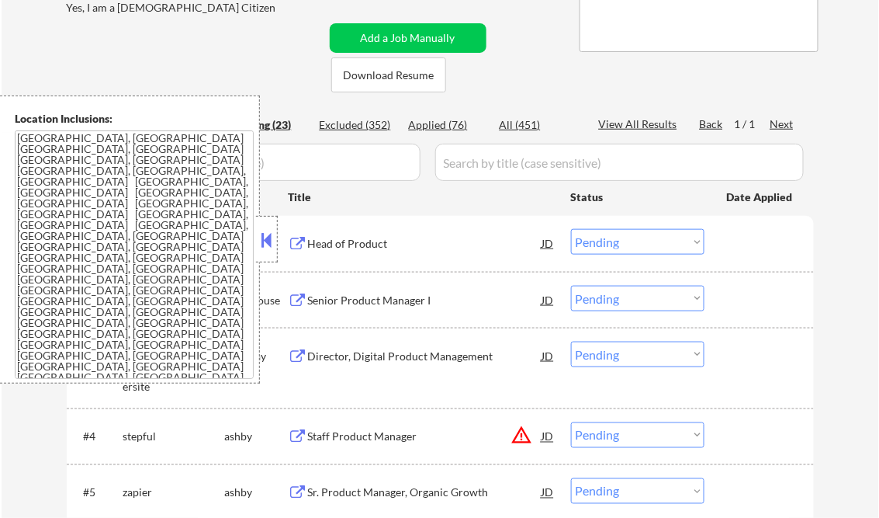
scroll to position [310, 0]
click at [264, 239] on button at bounding box center [266, 239] width 17 height 23
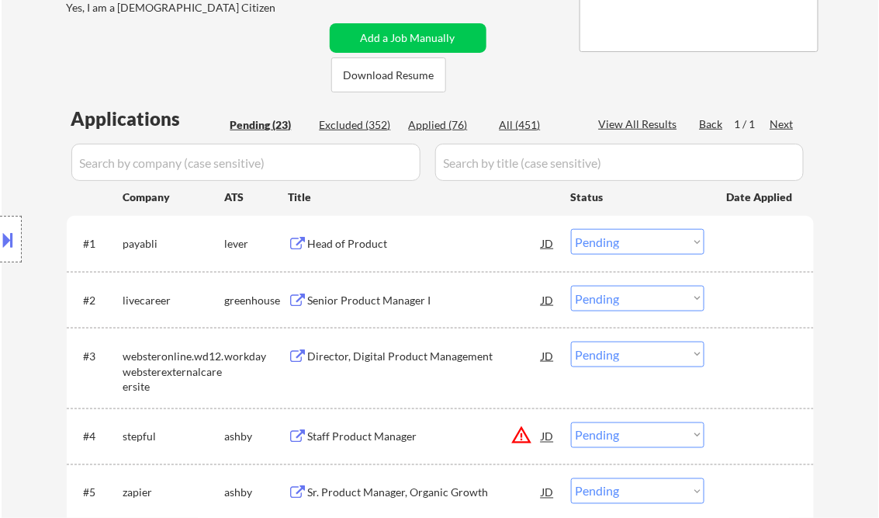
drag, startPoint x: 626, startPoint y: 242, endPoint x: 656, endPoint y: 249, distance: 30.3
click at [627, 242] on select "Choose an option... Pending Applied Excluded (Questions) Excluded (Expired) Exc…" at bounding box center [637, 242] width 133 height 26
click at [571, 229] on select "Choose an option... Pending Applied Excluded (Questions) Excluded (Expired) Exc…" at bounding box center [637, 242] width 133 height 26
click at [358, 309] on div "Senior Product Manager I" at bounding box center [425, 300] width 234 height 28
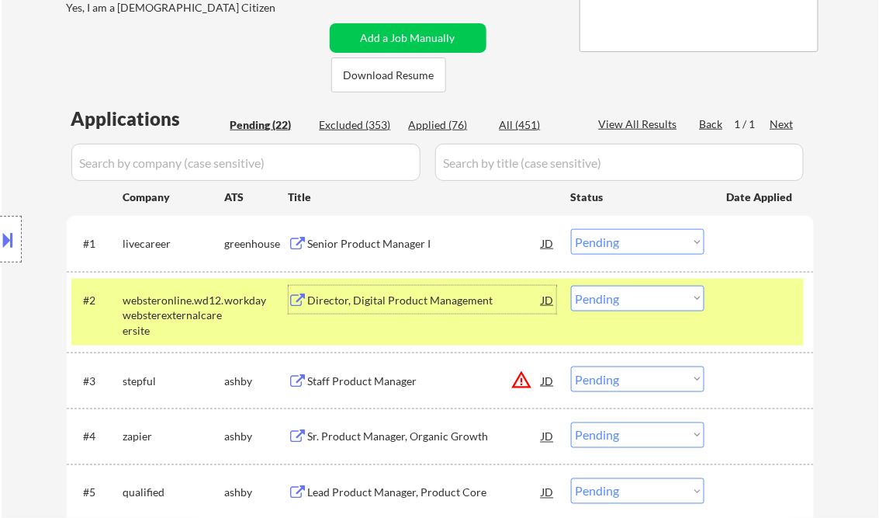
click at [618, 239] on select "Choose an option... Pending Applied Excluded (Questions) Excluded (Expired) Exc…" at bounding box center [637, 242] width 133 height 26
click at [571, 229] on select "Choose an option... Pending Applied Excluded (Questions) Excluded (Expired) Exc…" at bounding box center [637, 242] width 133 height 26
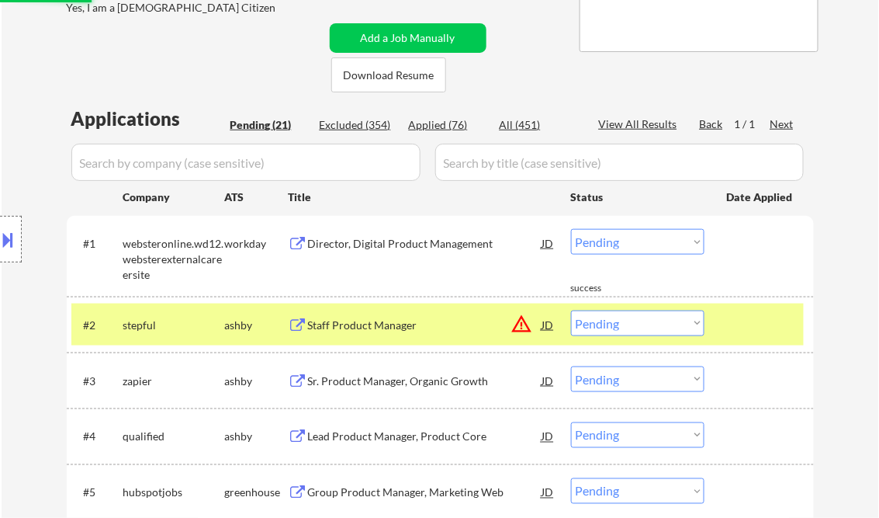
click at [396, 250] on div "Director, Digital Product Management" at bounding box center [425, 244] width 234 height 16
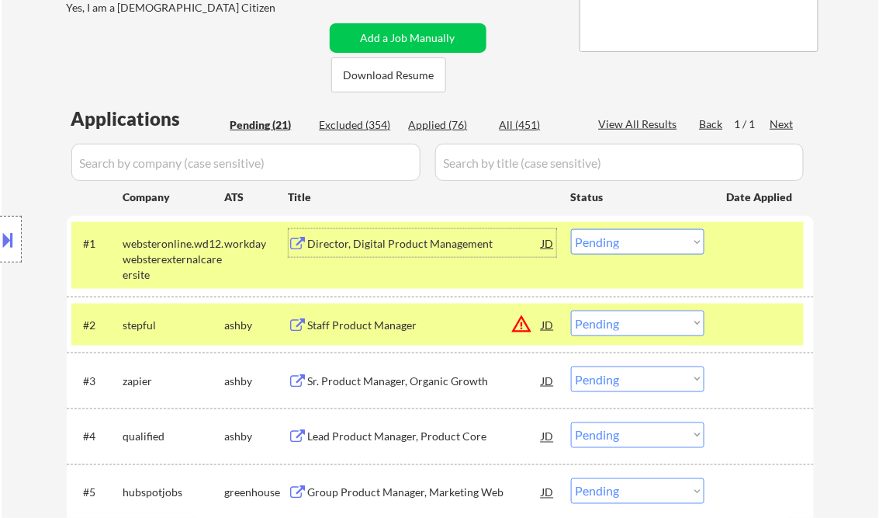
click at [624, 247] on select "Choose an option... Pending Applied Excluded (Questions) Excluded (Expired) Exc…" at bounding box center [637, 242] width 133 height 26
click at [571, 229] on select "Choose an option... Pending Applied Excluded (Questions) Excluded (Expired) Exc…" at bounding box center [637, 242] width 133 height 26
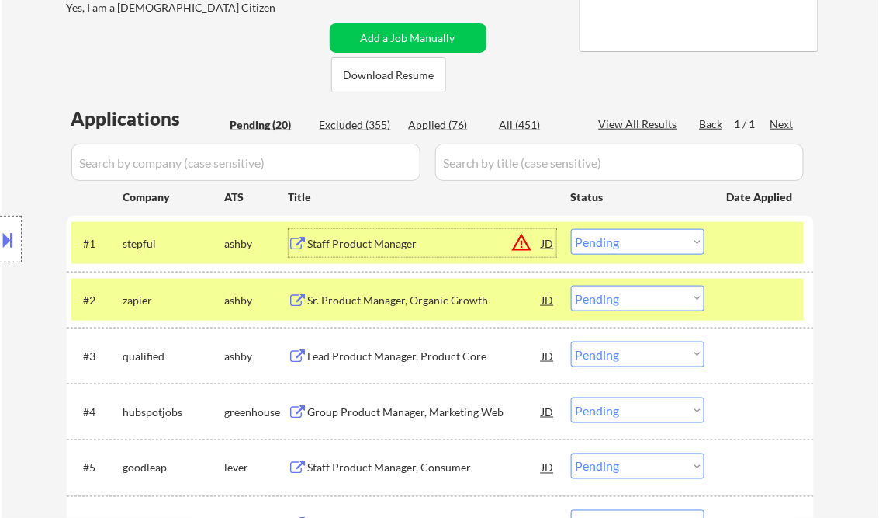
click at [379, 243] on div "Staff Product Manager" at bounding box center [425, 244] width 234 height 16
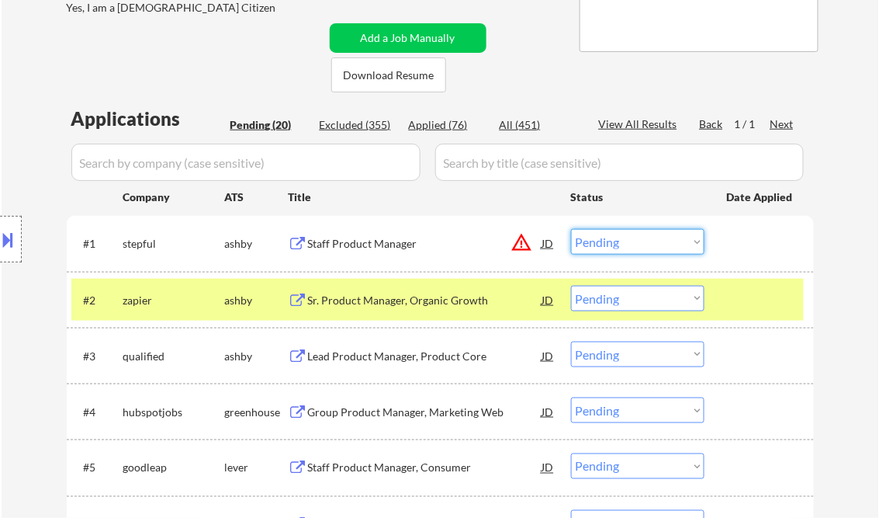
drag, startPoint x: 628, startPoint y: 232, endPoint x: 650, endPoint y: 256, distance: 32.4
click at [628, 232] on select "Choose an option... Pending Applied Excluded (Questions) Excluded (Expired) Exc…" at bounding box center [637, 242] width 133 height 26
click at [571, 229] on select "Choose an option... Pending Applied Excluded (Questions) Excluded (Expired) Exc…" at bounding box center [637, 242] width 133 height 26
click at [383, 293] on div "Sr. Product Manager, Organic Growth" at bounding box center [425, 301] width 234 height 16
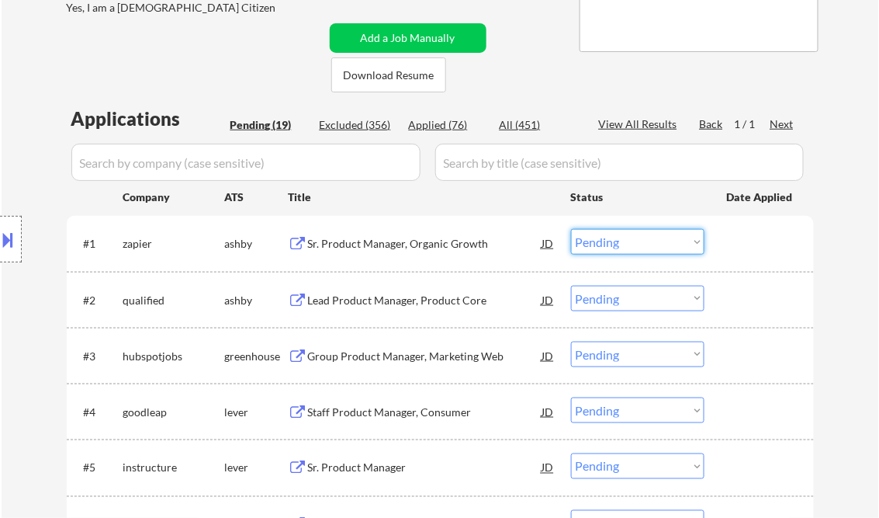
drag, startPoint x: 622, startPoint y: 242, endPoint x: 646, endPoint y: 252, distance: 26.1
click at [622, 242] on select "Choose an option... Pending Applied Excluded (Questions) Excluded (Expired) Exc…" at bounding box center [637, 242] width 133 height 26
click at [571, 229] on select "Choose an option... Pending Applied Excluded (Questions) Excluded (Expired) Exc…" at bounding box center [637, 242] width 133 height 26
click at [409, 301] on div "Lead Product Manager, Product Core" at bounding box center [425, 301] width 234 height 16
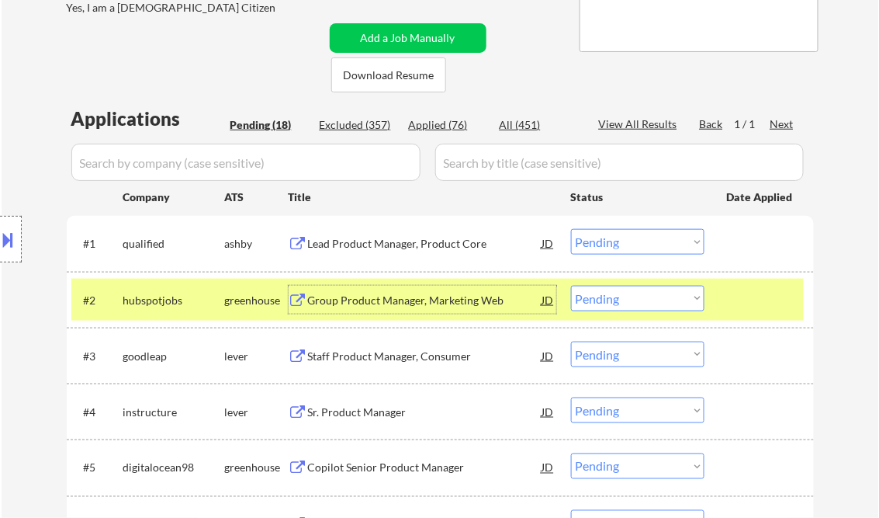
click at [637, 248] on select "Choose an option... Pending Applied Excluded (Questions) Excluded (Expired) Exc…" at bounding box center [637, 242] width 133 height 26
click at [571, 229] on select "Choose an option... Pending Applied Excluded (Questions) Excluded (Expired) Exc…" at bounding box center [637, 242] width 133 height 26
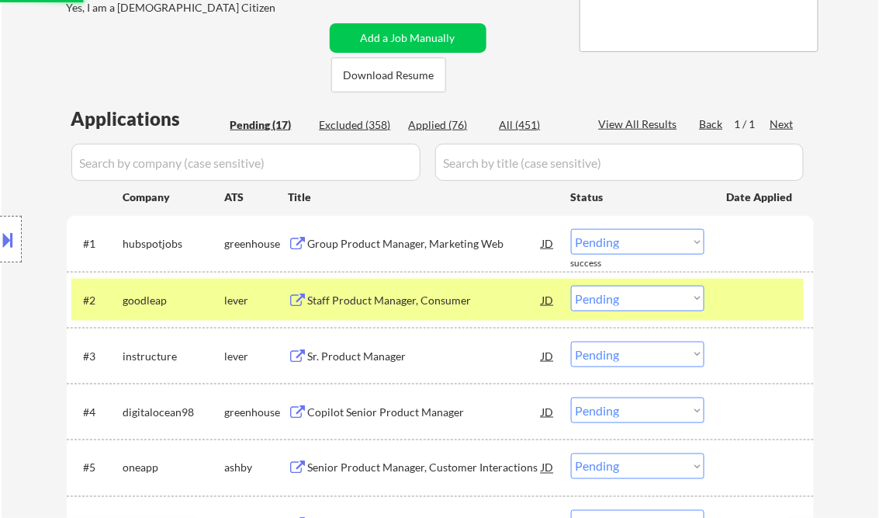
click at [413, 248] on div "Group Product Manager, Marketing Web" at bounding box center [425, 244] width 234 height 16
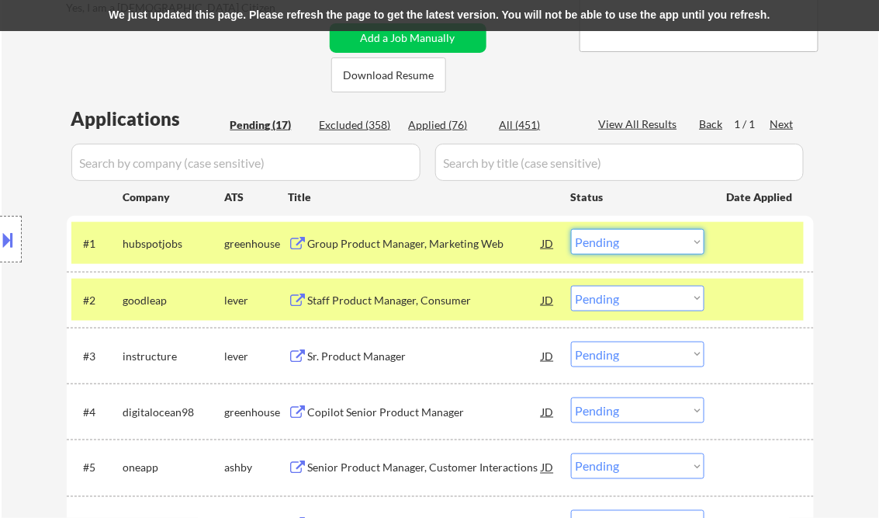
drag, startPoint x: 625, startPoint y: 241, endPoint x: 635, endPoint y: 241, distance: 9.3
click at [625, 241] on select "Choose an option... Pending Applied Excluded (Questions) Excluded (Expired) Exc…" at bounding box center [637, 242] width 133 height 26
select select ""excluded""
click at [571, 229] on select "Choose an option... Pending Applied Excluded (Questions) Excluded (Expired) Exc…" at bounding box center [637, 242] width 133 height 26
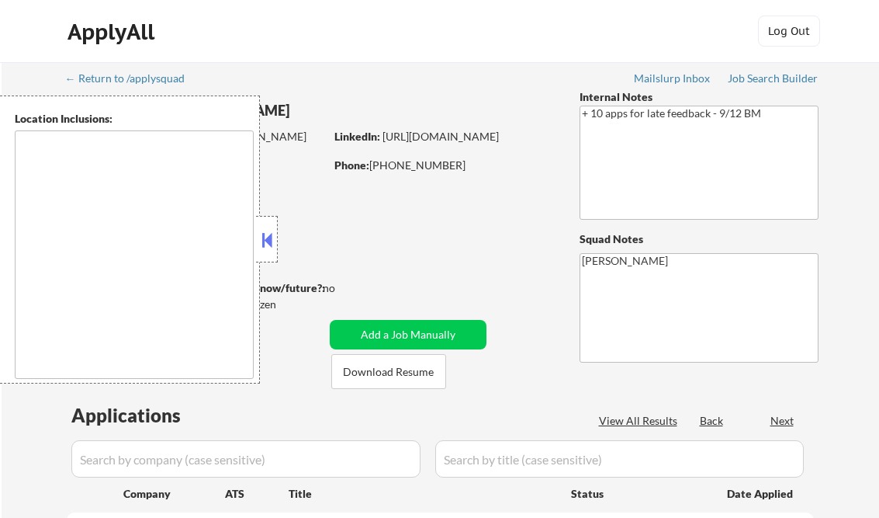
scroll to position [372, 0]
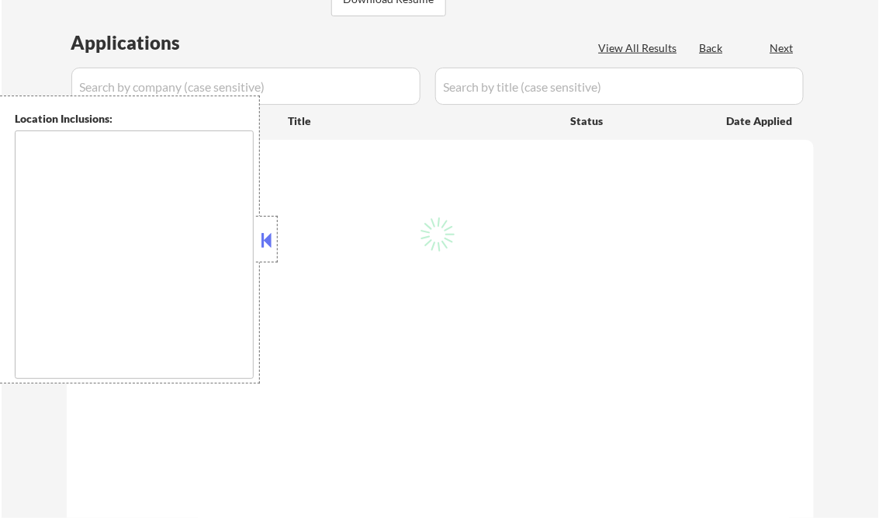
type textarea "[GEOGRAPHIC_DATA], [GEOGRAPHIC_DATA] [GEOGRAPHIC_DATA], [GEOGRAPHIC_DATA] [GEOG…"
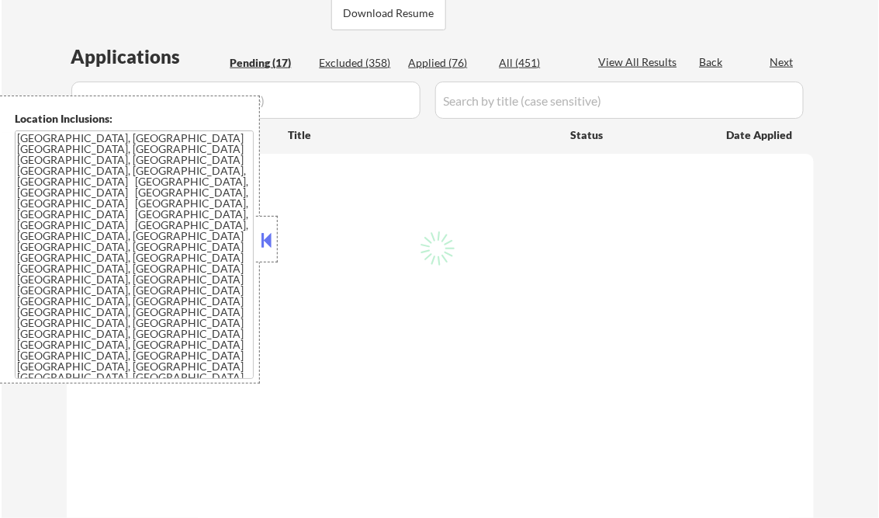
select select ""pending""
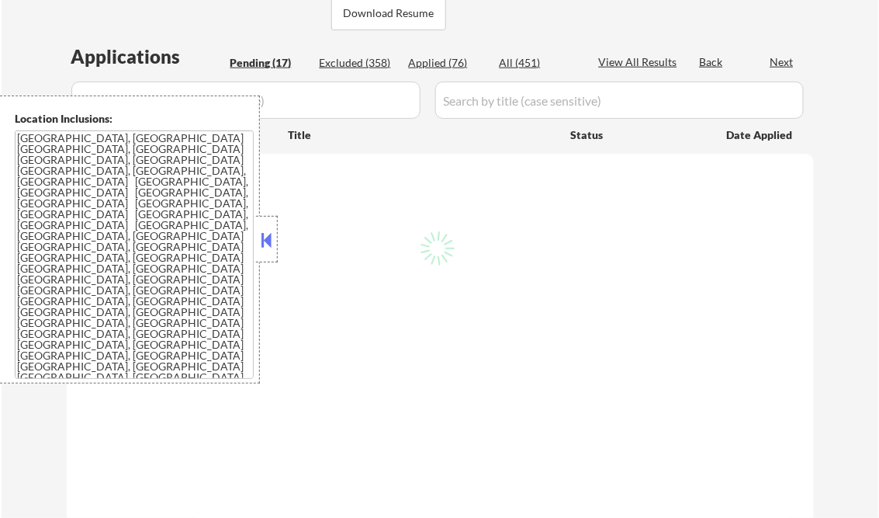
select select ""pending""
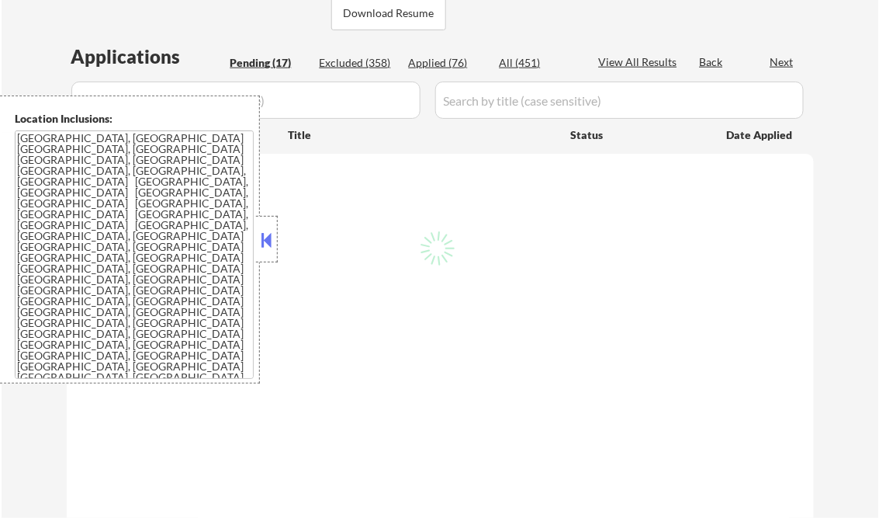
select select ""pending""
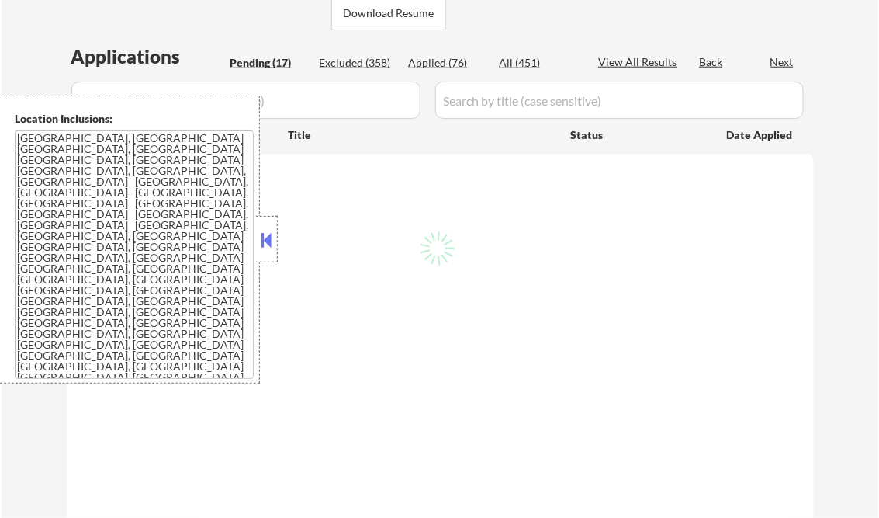
select select ""pending""
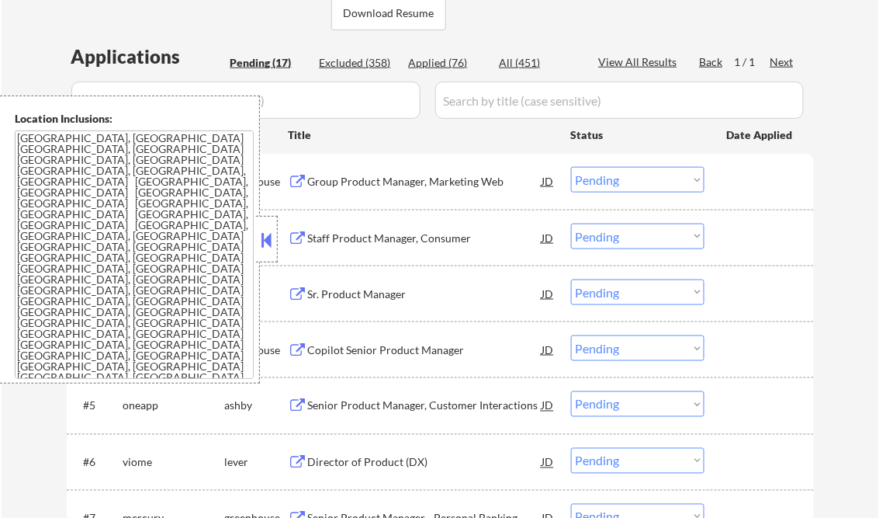
click at [268, 234] on button at bounding box center [266, 239] width 17 height 23
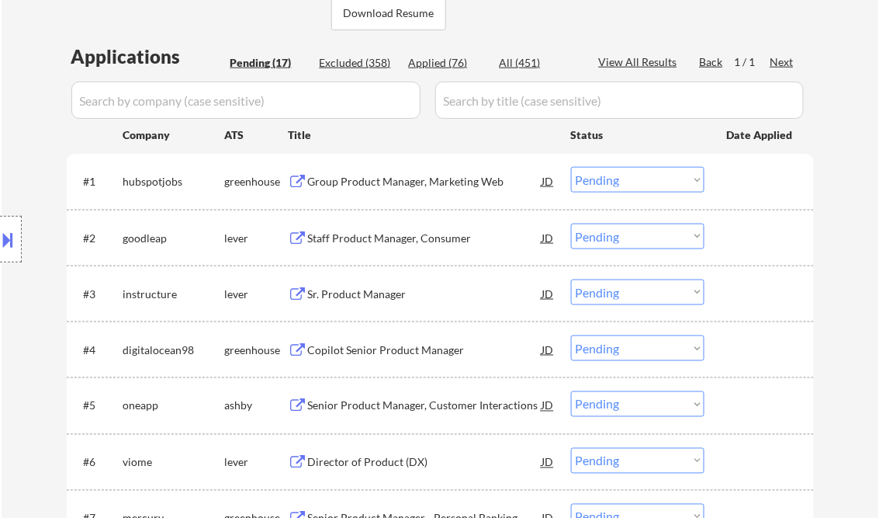
scroll to position [310, 0]
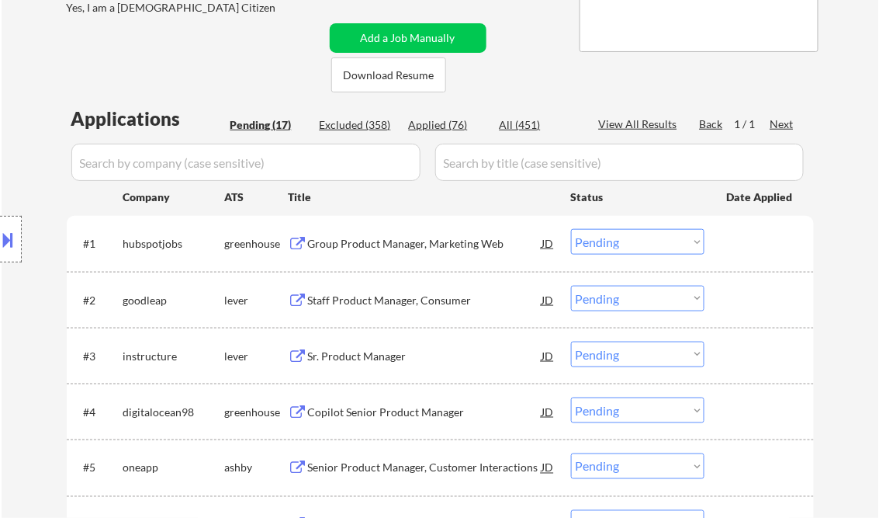
click at [638, 248] on select "Choose an option... Pending Applied Excluded (Questions) Excluded (Expired) Exc…" at bounding box center [637, 242] width 133 height 26
click at [571, 229] on select "Choose an option... Pending Applied Excluded (Questions) Excluded (Expired) Exc…" at bounding box center [637, 242] width 133 height 26
click at [388, 295] on div "Staff Product Manager, Consumer" at bounding box center [425, 301] width 234 height 16
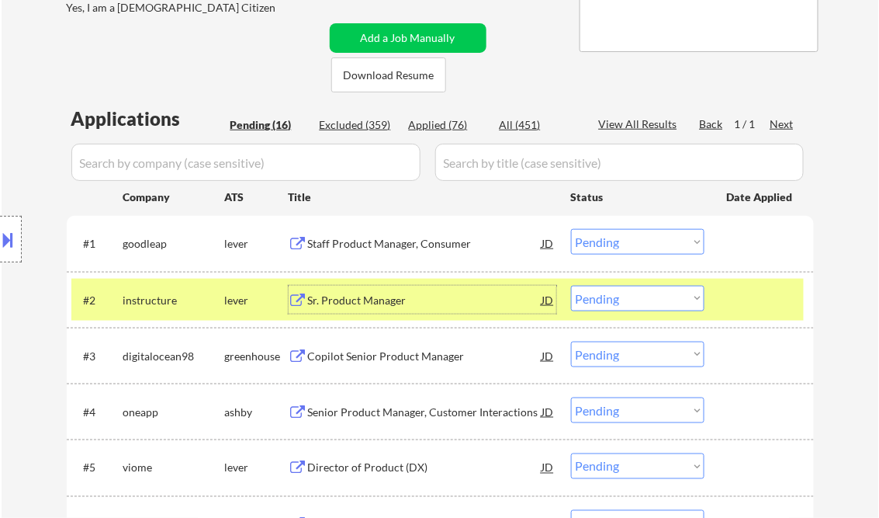
drag, startPoint x: 625, startPoint y: 250, endPoint x: 633, endPoint y: 255, distance: 9.5
click at [625, 250] on select "Choose an option... Pending Applied Excluded (Questions) Excluded (Expired) Exc…" at bounding box center [637, 242] width 133 height 26
click at [571, 229] on select "Choose an option... Pending Applied Excluded (Questions) Excluded (Expired) Exc…" at bounding box center [637, 242] width 133 height 26
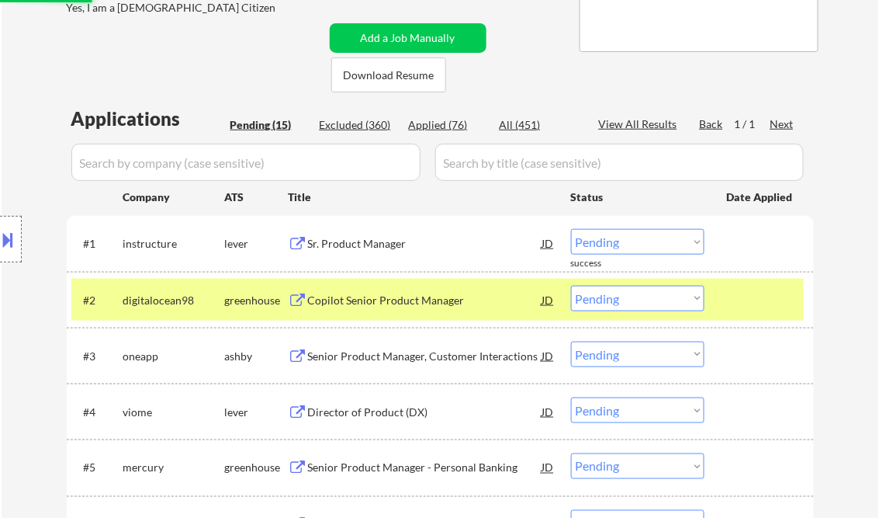
click at [361, 245] on div "Sr. Product Manager" at bounding box center [425, 244] width 234 height 16
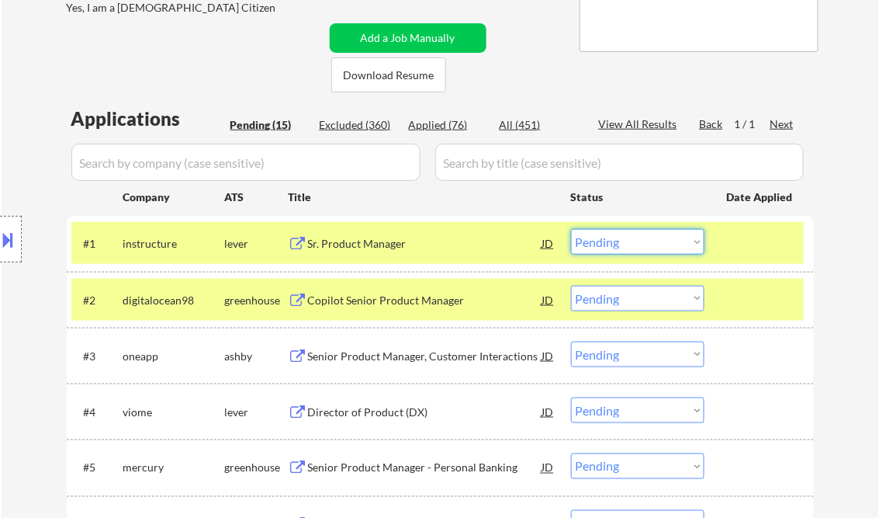
drag, startPoint x: 611, startPoint y: 241, endPoint x: 639, endPoint y: 254, distance: 31.9
click at [611, 241] on select "Choose an option... Pending Applied Excluded (Questions) Excluded (Expired) Exc…" at bounding box center [637, 242] width 133 height 26
click at [571, 229] on select "Choose an option... Pending Applied Excluded (Questions) Excluded (Expired) Exc…" at bounding box center [637, 242] width 133 height 26
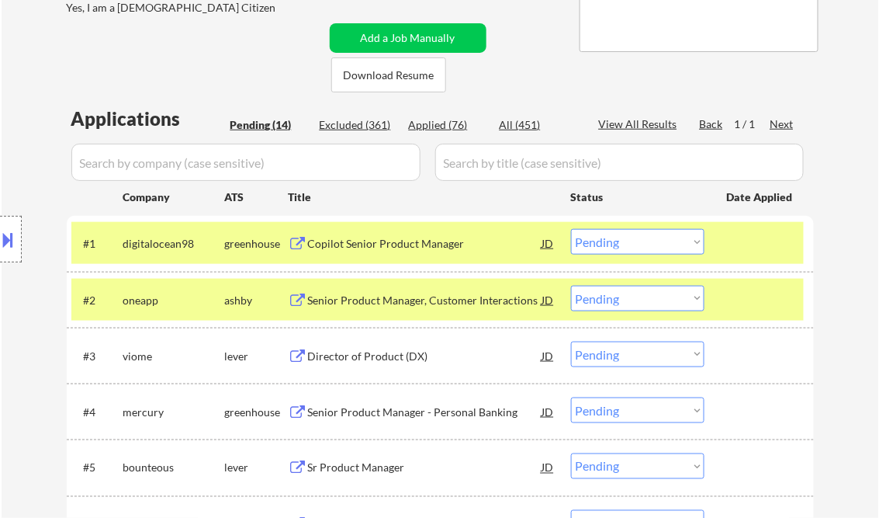
click at [400, 245] on div "Copilot Senior Product Manager" at bounding box center [425, 244] width 234 height 16
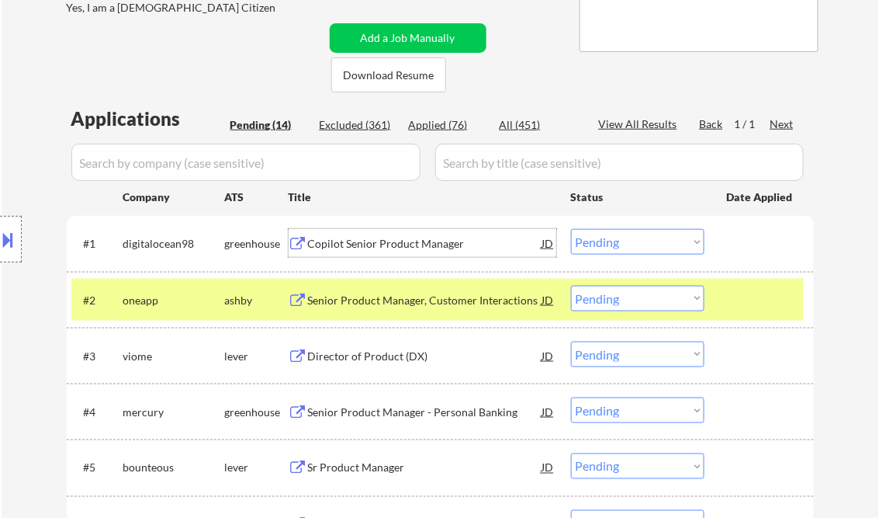
drag, startPoint x: 600, startPoint y: 242, endPoint x: 642, endPoint y: 254, distance: 44.4
click at [601, 242] on select "Choose an option... Pending Applied Excluded (Questions) Excluded (Expired) Exc…" at bounding box center [637, 242] width 133 height 26
click at [571, 229] on select "Choose an option... Pending Applied Excluded (Questions) Excluded (Expired) Exc…" at bounding box center [637, 242] width 133 height 26
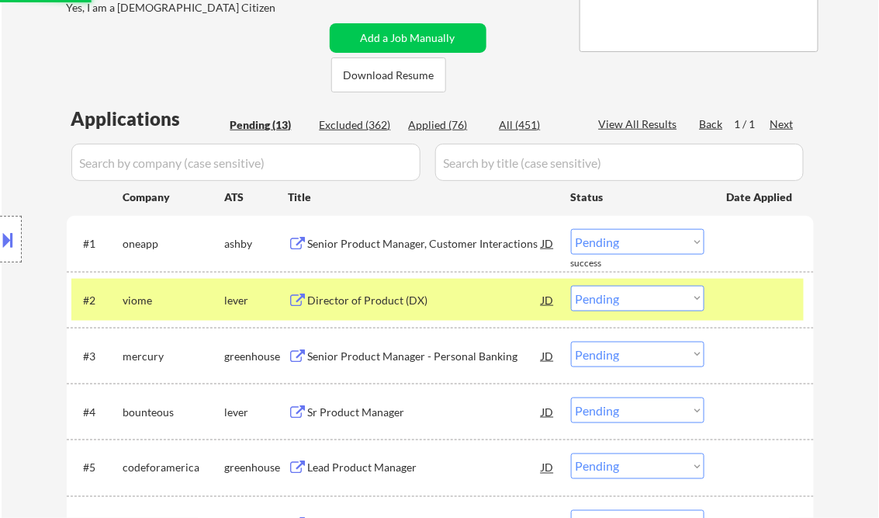
click at [383, 241] on div "Senior Product Manager, Customer Interactions" at bounding box center [425, 244] width 234 height 16
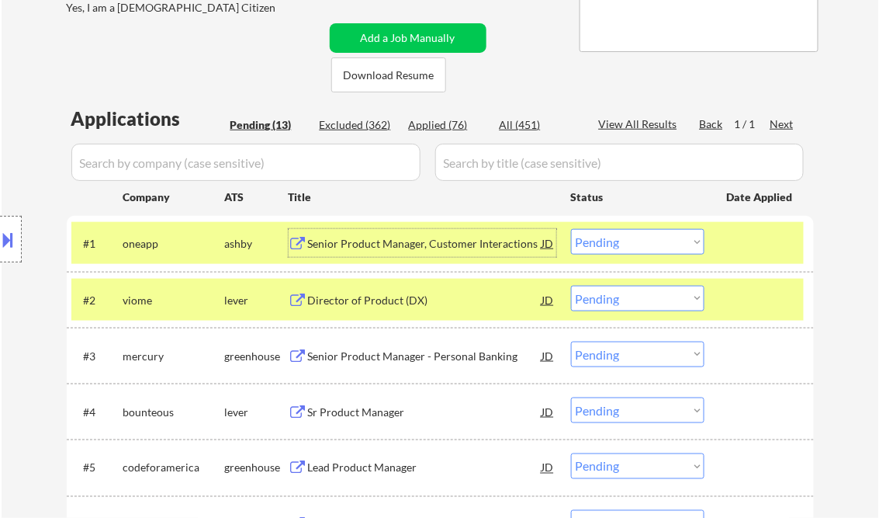
click at [619, 244] on select "Choose an option... Pending Applied Excluded (Questions) Excluded (Expired) Exc…" at bounding box center [637, 242] width 133 height 26
click at [571, 229] on select "Choose an option... Pending Applied Excluded (Questions) Excluded (Expired) Exc…" at bounding box center [637, 242] width 133 height 26
click at [377, 306] on div "Director of Product (DX)" at bounding box center [425, 301] width 234 height 16
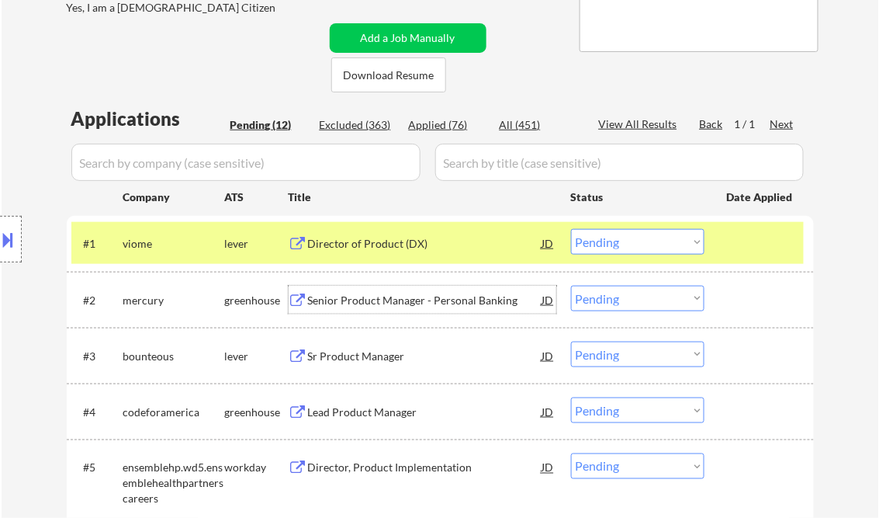
click at [644, 247] on select "Choose an option... Pending Applied Excluded (Questions) Excluded (Expired) Exc…" at bounding box center [637, 242] width 133 height 26
click at [571, 229] on select "Choose an option... Pending Applied Excluded (Questions) Excluded (Expired) Exc…" at bounding box center [637, 242] width 133 height 26
click at [403, 304] on div "Senior Product Manager - Personal Banking" at bounding box center [425, 301] width 234 height 16
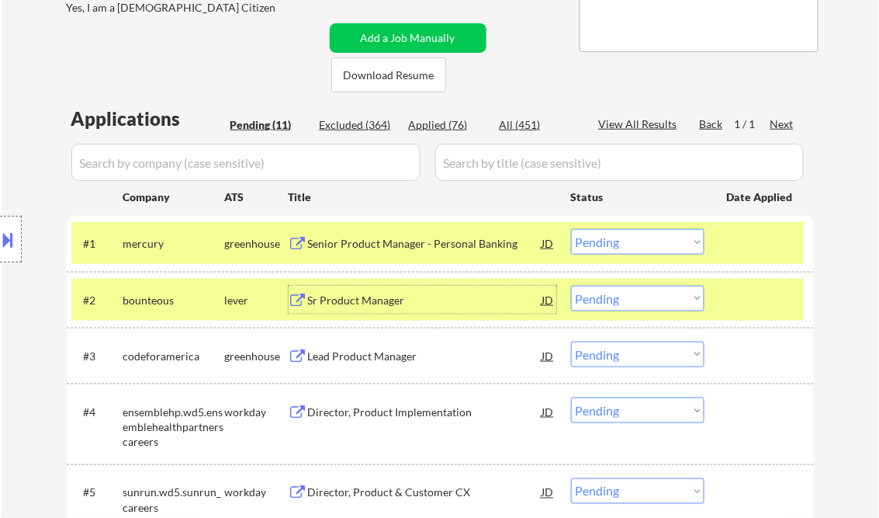
click at [616, 246] on select "Choose an option... Pending Applied Excluded (Questions) Excluded (Expired) Exc…" at bounding box center [637, 242] width 133 height 26
click at [571, 229] on select "Choose an option... Pending Applied Excluded (Questions) Excluded (Expired) Exc…" at bounding box center [637, 242] width 133 height 26
click at [365, 297] on div "Sr Product Manager" at bounding box center [425, 301] width 234 height 16
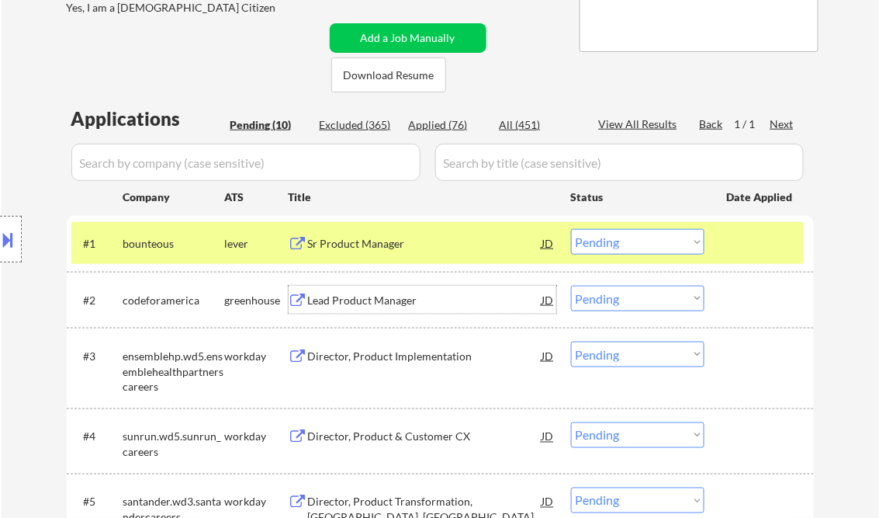
click at [635, 237] on select "Choose an option... Pending Applied Excluded (Questions) Excluded (Expired) Exc…" at bounding box center [637, 242] width 133 height 26
click at [571, 229] on select "Choose an option... Pending Applied Excluded (Questions) Excluded (Expired) Exc…" at bounding box center [637, 242] width 133 height 26
click at [386, 297] on div "Lead Product Manager" at bounding box center [425, 301] width 234 height 16
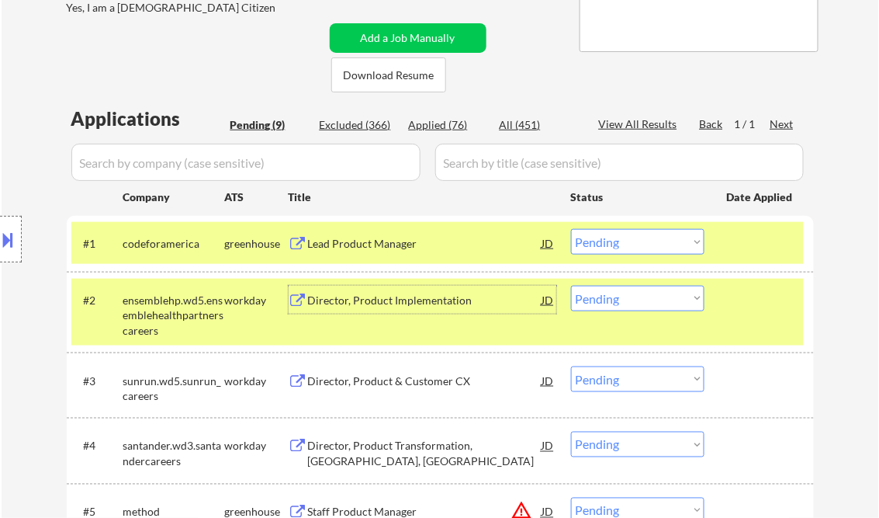
drag, startPoint x: 623, startPoint y: 241, endPoint x: 646, endPoint y: 255, distance: 27.6
click at [623, 241] on select "Choose an option... Pending Applied Excluded (Questions) Excluded (Expired) Exc…" at bounding box center [637, 242] width 133 height 26
click at [571, 229] on select "Choose an option... Pending Applied Excluded (Questions) Excluded (Expired) Exc…" at bounding box center [637, 242] width 133 height 26
click at [372, 306] on div "Director, Product Implementation" at bounding box center [425, 301] width 234 height 16
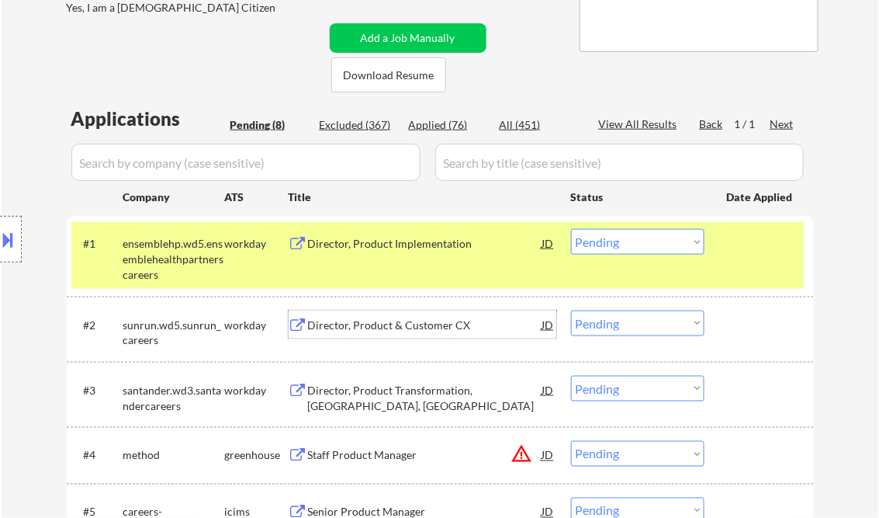
click at [607, 236] on select "Choose an option... Pending Applied Excluded (Questions) Excluded (Expired) Exc…" at bounding box center [637, 242] width 133 height 26
click at [571, 229] on select "Choose an option... Pending Applied Excluded (Questions) Excluded (Expired) Exc…" at bounding box center [637, 242] width 133 height 26
click at [441, 334] on div "Director, Product & Customer CX" at bounding box center [425, 324] width 234 height 28
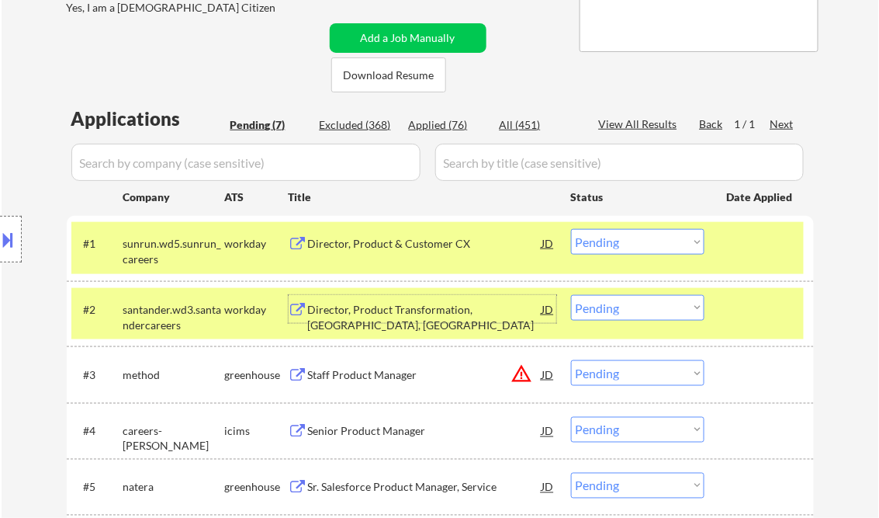
drag, startPoint x: 620, startPoint y: 244, endPoint x: 638, endPoint y: 254, distance: 20.5
click at [620, 244] on select "Choose an option... Pending Applied Excluded (Questions) Excluded (Expired) Exc…" at bounding box center [637, 242] width 133 height 26
click at [571, 229] on select "Choose an option... Pending Applied Excluded (Questions) Excluded (Expired) Exc…" at bounding box center [637, 242] width 133 height 26
click at [419, 311] on div "Director, Product Transformation, [GEOGRAPHIC_DATA], [GEOGRAPHIC_DATA]" at bounding box center [425, 317] width 234 height 30
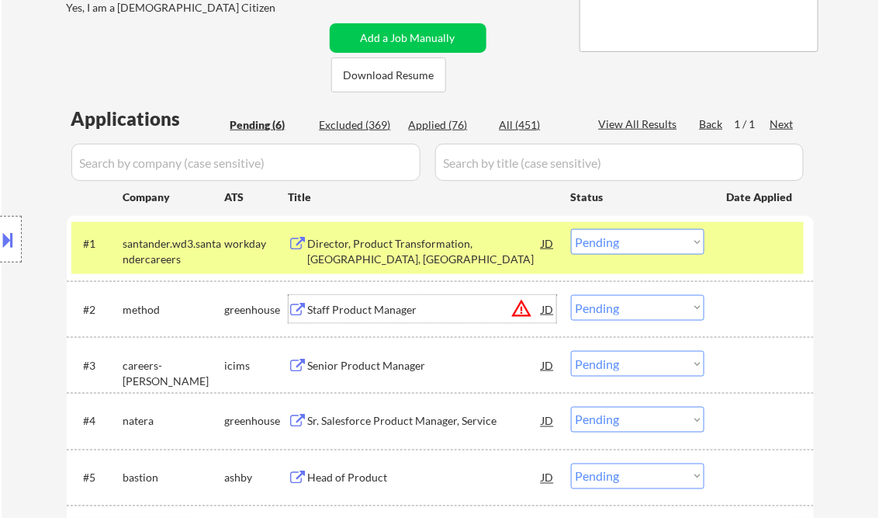
click at [625, 238] on select "Choose an option... Pending Applied Excluded (Questions) Excluded (Expired) Exc…" at bounding box center [637, 242] width 133 height 26
click at [571, 229] on select "Choose an option... Pending Applied Excluded (Questions) Excluded (Expired) Exc…" at bounding box center [637, 242] width 133 height 26
click at [394, 313] on div "Staff Product Manager" at bounding box center [425, 310] width 234 height 16
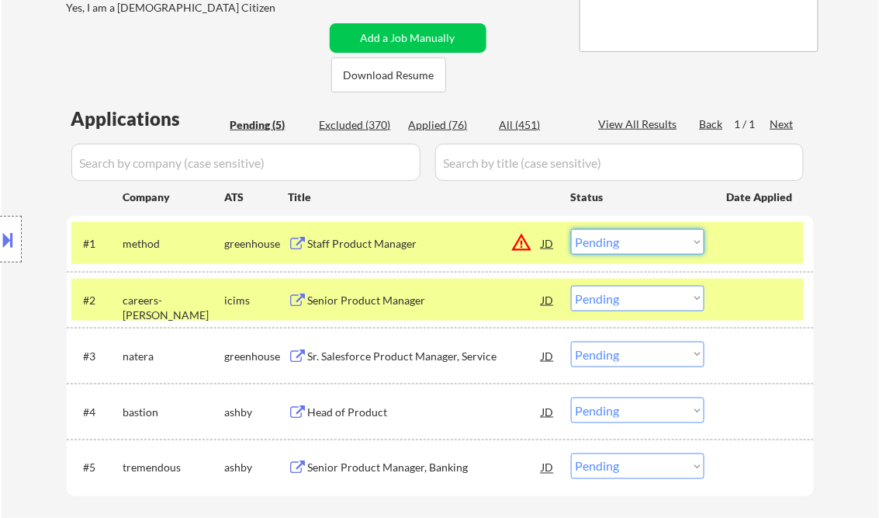
click at [611, 242] on select "Choose an option... Pending Applied Excluded (Questions) Excluded (Expired) Exc…" at bounding box center [637, 242] width 133 height 26
click at [571, 229] on select "Choose an option... Pending Applied Excluded (Questions) Excluded (Expired) Exc…" at bounding box center [637, 242] width 133 height 26
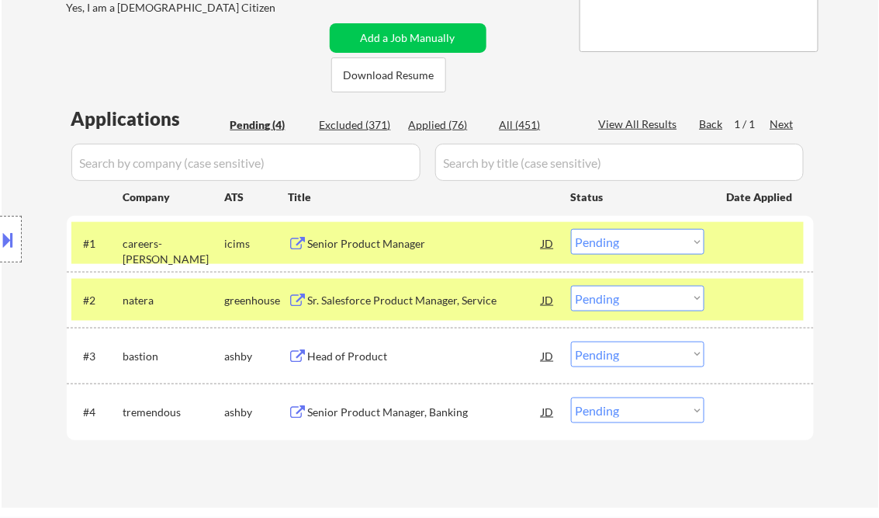
click at [359, 248] on div "Senior Product Manager" at bounding box center [425, 244] width 234 height 16
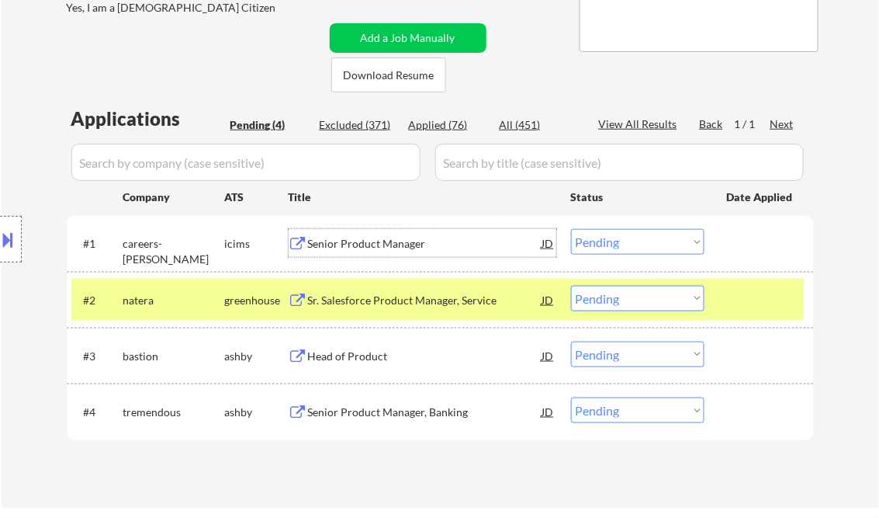
drag, startPoint x: 602, startPoint y: 243, endPoint x: 628, endPoint y: 256, distance: 29.5
click at [602, 243] on select "Choose an option... Pending Applied Excluded (Questions) Excluded (Expired) Exc…" at bounding box center [637, 242] width 133 height 26
click at [571, 229] on select "Choose an option... Pending Applied Excluded (Questions) Excluded (Expired) Exc…" at bounding box center [637, 242] width 133 height 26
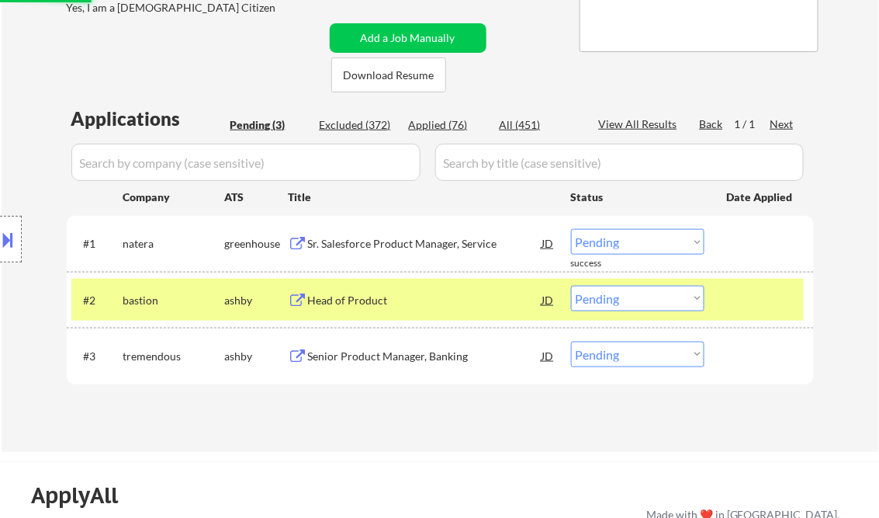
click at [408, 250] on div "Sr. Salesforce Product Manager, Service" at bounding box center [425, 244] width 234 height 16
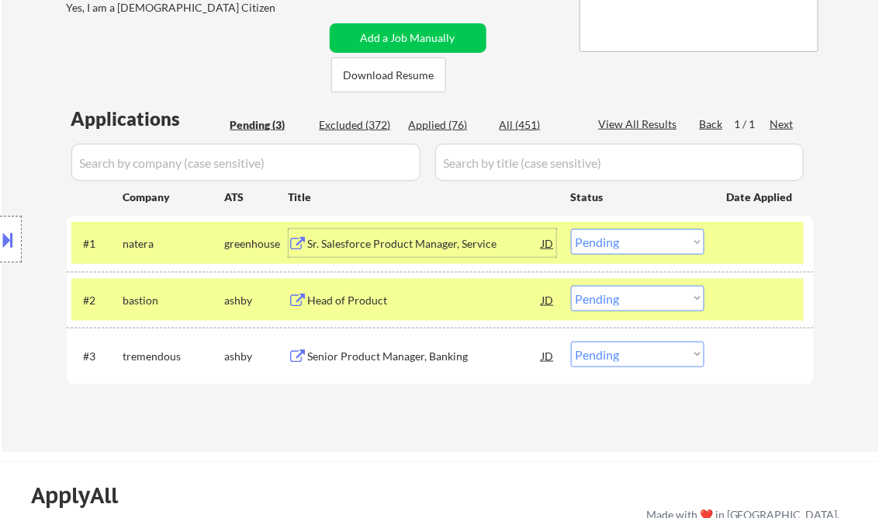
click at [625, 241] on select "Choose an option... Pending Applied Excluded (Questions) Excluded (Expired) Exc…" at bounding box center [637, 242] width 133 height 26
click at [571, 229] on select "Choose an option... Pending Applied Excluded (Questions) Excluded (Expired) Exc…" at bounding box center [637, 242] width 133 height 26
click at [379, 304] on div "Head of Product" at bounding box center [425, 301] width 234 height 16
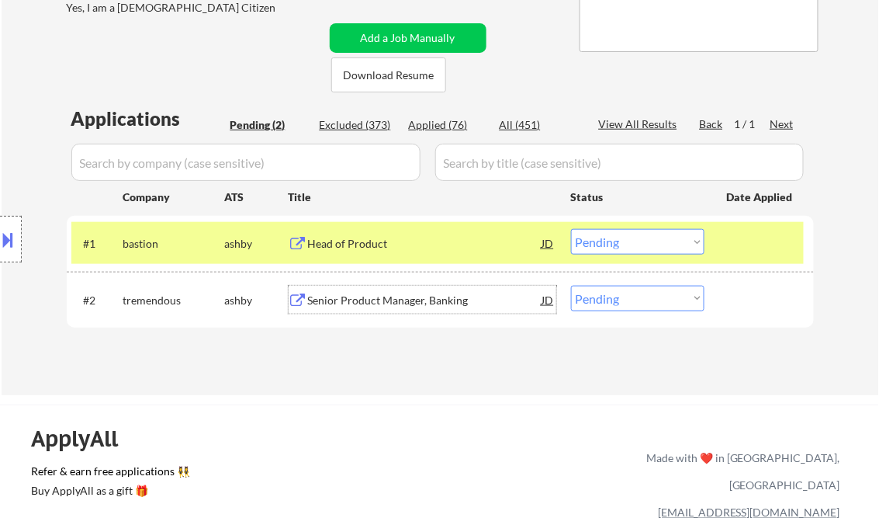
click at [12, 234] on button at bounding box center [8, 240] width 17 height 26
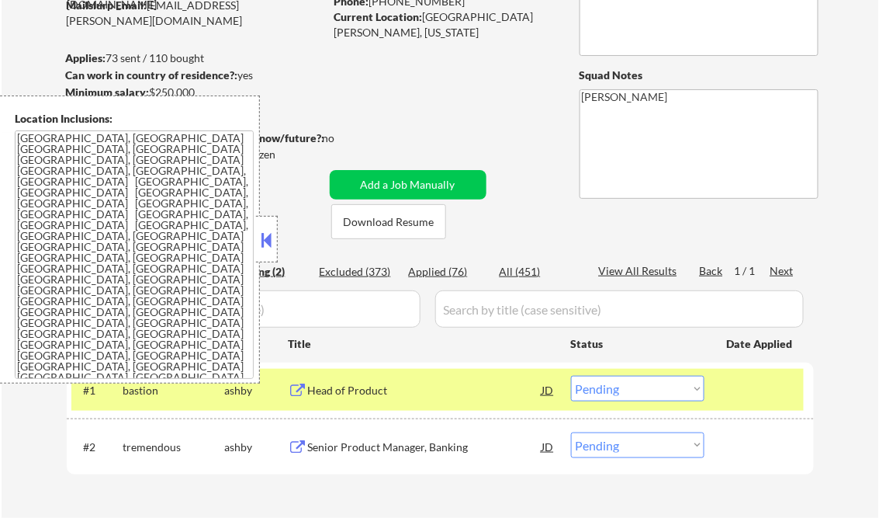
scroll to position [124, 0]
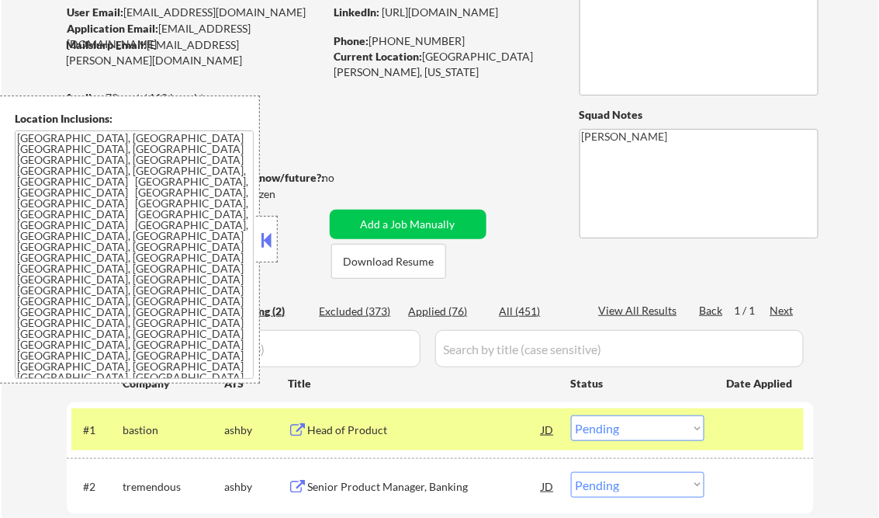
click at [260, 240] on button at bounding box center [266, 239] width 17 height 23
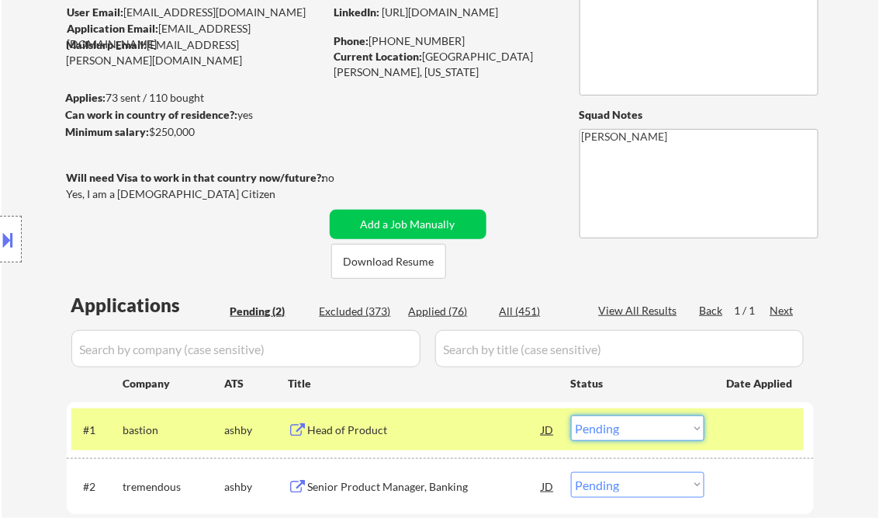
click at [627, 434] on select "Choose an option... Pending Applied Excluded (Questions) Excluded (Expired) Exc…" at bounding box center [637, 428] width 133 height 26
click at [571, 415] on select "Choose an option... Pending Applied Excluded (Questions) Excluded (Expired) Exc…" at bounding box center [637, 428] width 133 height 26
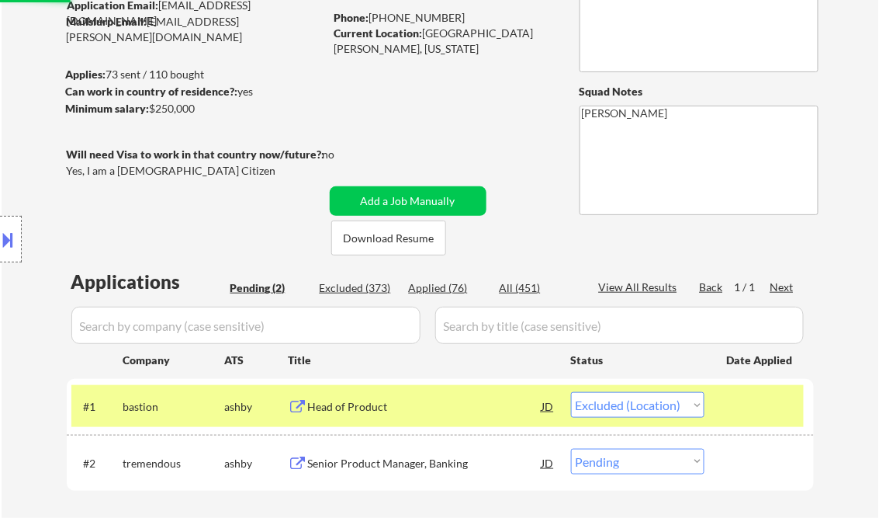
scroll to position [310, 0]
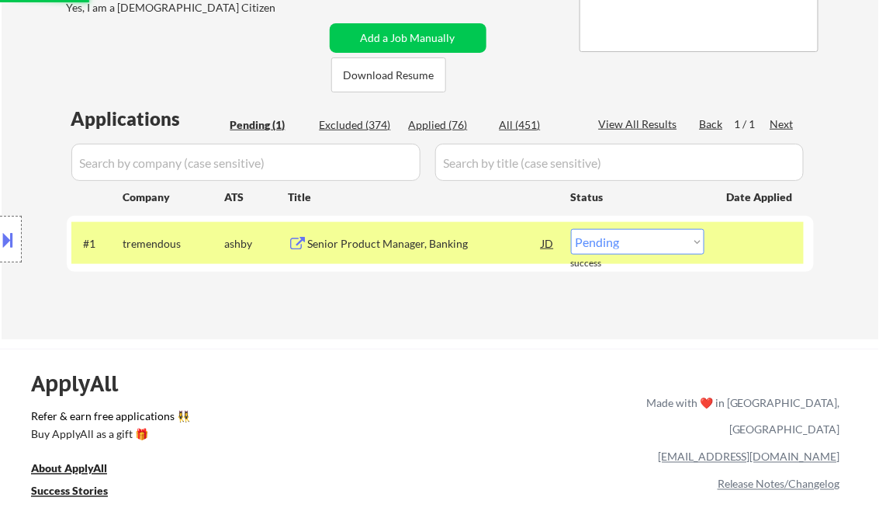
click at [402, 241] on div "Senior Product Manager, Banking" at bounding box center [425, 244] width 234 height 16
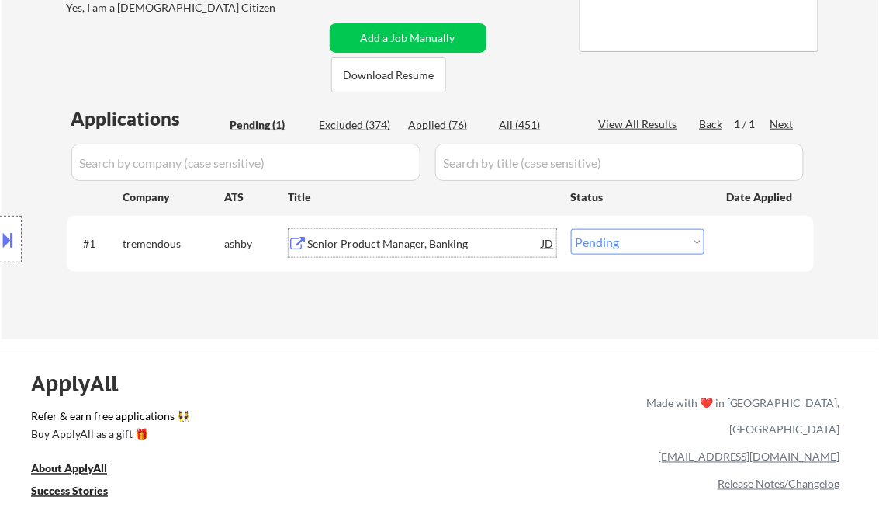
click at [613, 247] on select "Choose an option... Pending Applied Excluded (Questions) Excluded (Expired) Exc…" at bounding box center [637, 242] width 133 height 26
select select ""applied""
click at [571, 229] on select "Choose an option... Pending Applied Excluded (Questions) Excluded (Expired) Exc…" at bounding box center [637, 242] width 133 height 26
